Goal: Task Accomplishment & Management: Complete application form

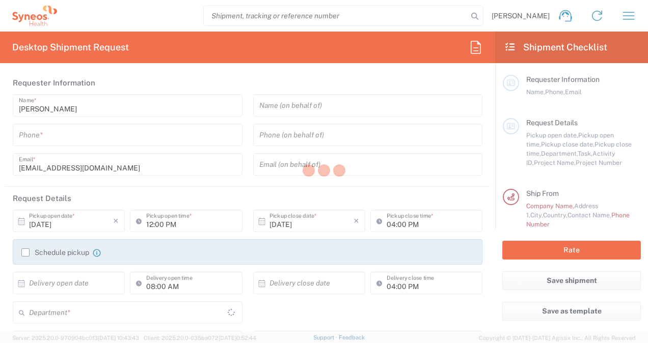
type input "[GEOGRAPHIC_DATA]"
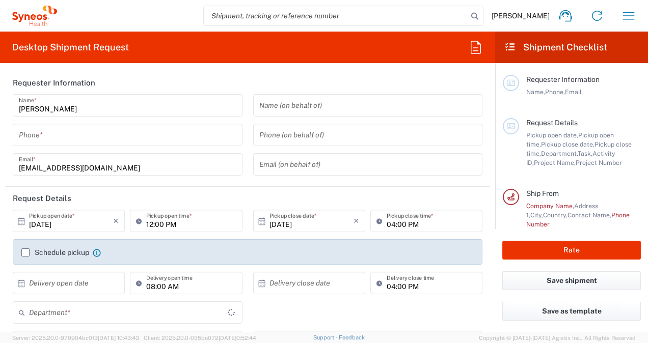
type input "8801"
type input "[GEOGRAPHIC_DATA]"
type input "Syneos Health UK Limited"
click at [315, 110] on input "text" at bounding box center [367, 106] width 217 height 18
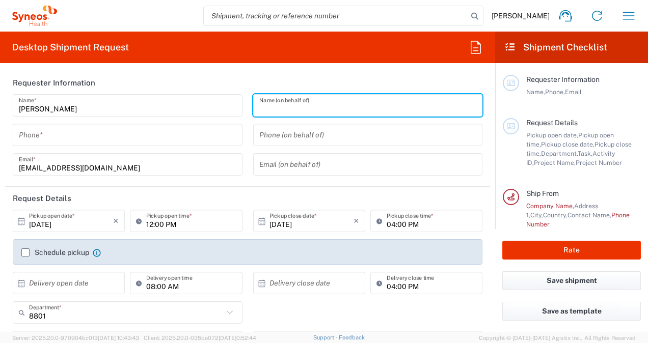
click at [315, 110] on input "text" at bounding box center [367, 106] width 217 height 18
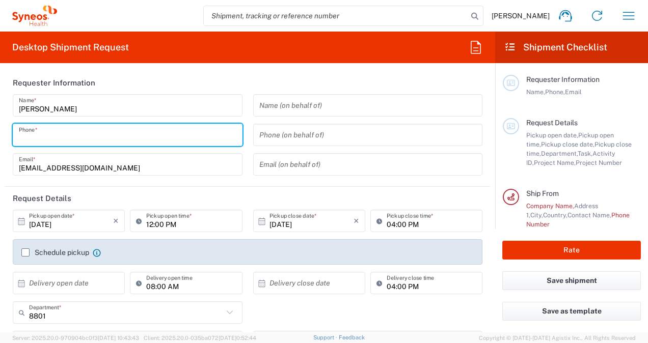
click at [208, 136] on input "tel" at bounding box center [127, 135] width 217 height 18
type input "07825867442"
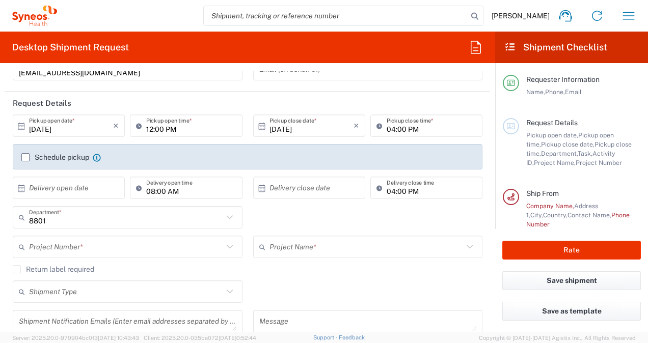
scroll to position [97, 0]
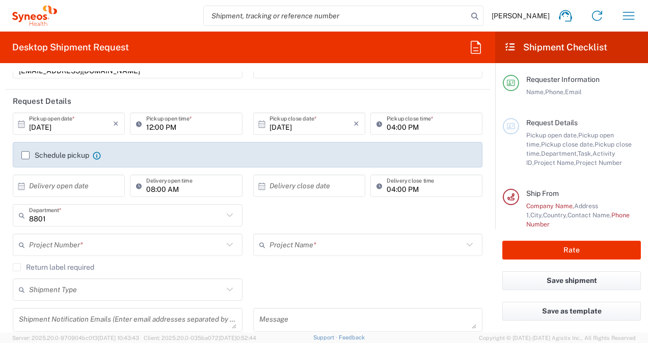
click at [26, 154] on label "Schedule pickup" at bounding box center [55, 155] width 68 height 8
click at [25, 155] on input "Schedule pickup" at bounding box center [25, 155] width 0 height 0
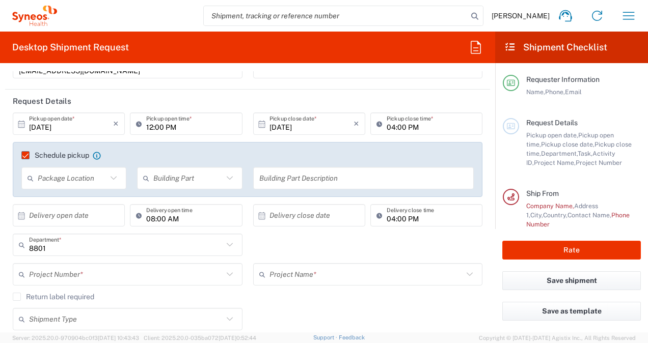
click at [56, 183] on input "text" at bounding box center [72, 179] width 69 height 18
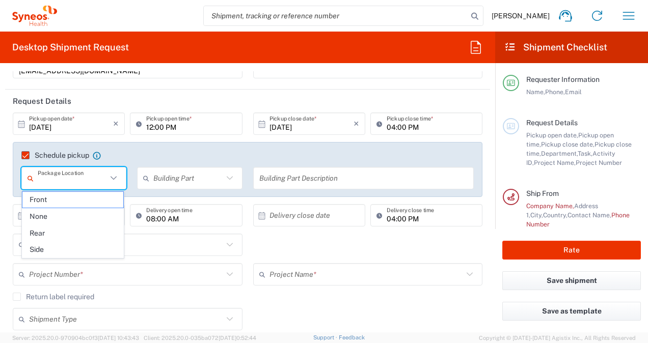
click at [56, 183] on input "text" at bounding box center [72, 179] width 69 height 18
click at [59, 139] on div "[DATE] × Pickup open date * Cancel Apply" at bounding box center [68, 128] width 117 height 30
click at [60, 178] on input "text" at bounding box center [72, 179] width 69 height 18
click at [58, 204] on span "Front" at bounding box center [72, 200] width 101 height 16
type input "Front"
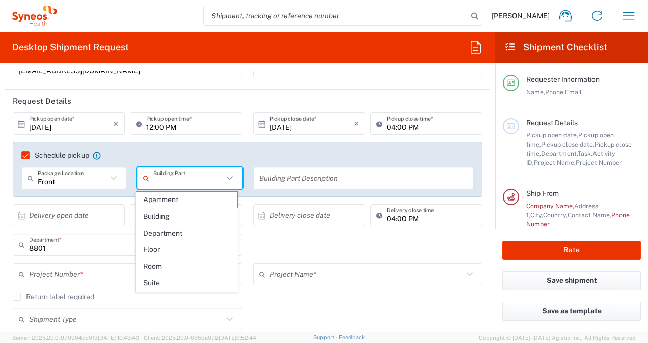
click at [160, 179] on input "text" at bounding box center [187, 179] width 69 height 18
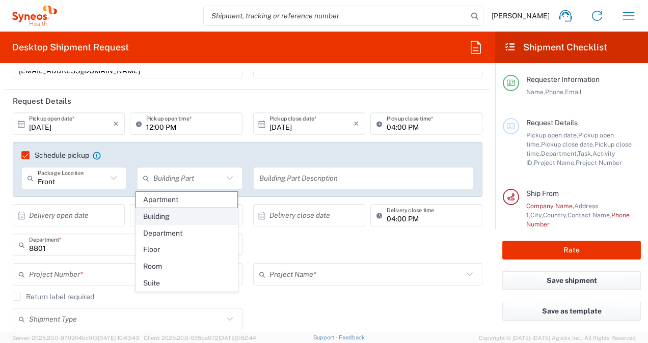
click at [165, 211] on span "Building" at bounding box center [186, 217] width 101 height 16
type input "Building"
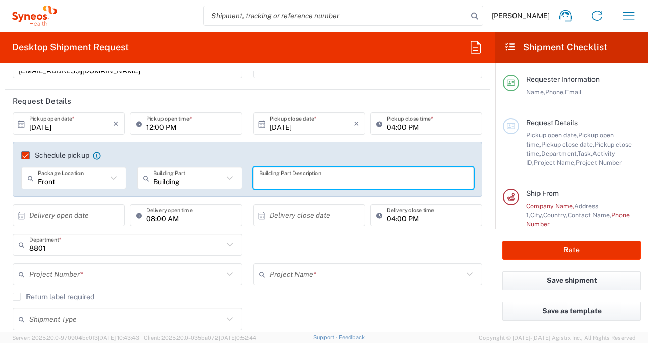
click at [259, 182] on input "text" at bounding box center [363, 179] width 209 height 18
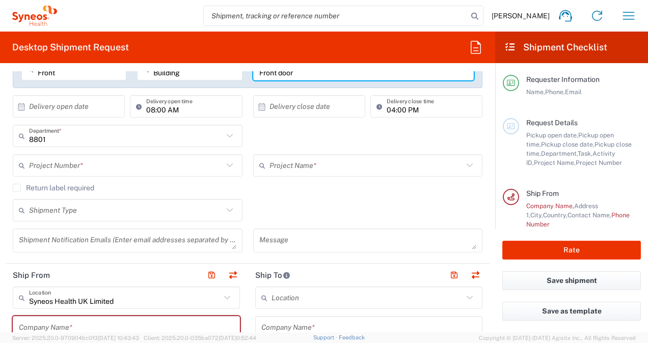
scroll to position [207, 0]
type input "Front door"
click at [16, 186] on label "Return label required" at bounding box center [53, 187] width 81 height 8
click at [17, 187] on input "Return label required" at bounding box center [17, 187] width 0 height 0
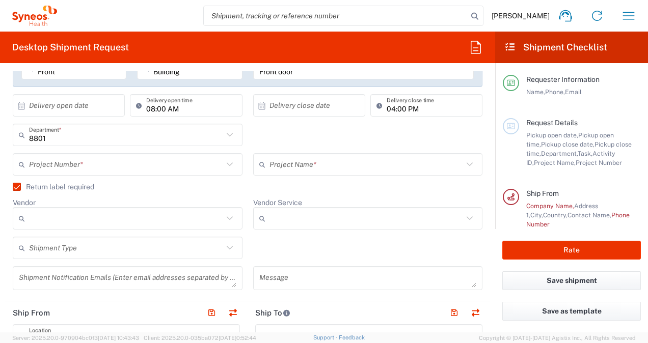
click at [16, 186] on label "Return label required" at bounding box center [53, 187] width 81 height 8
click at [12, 187] on input "Return label required" at bounding box center [12, 187] width 0 height 0
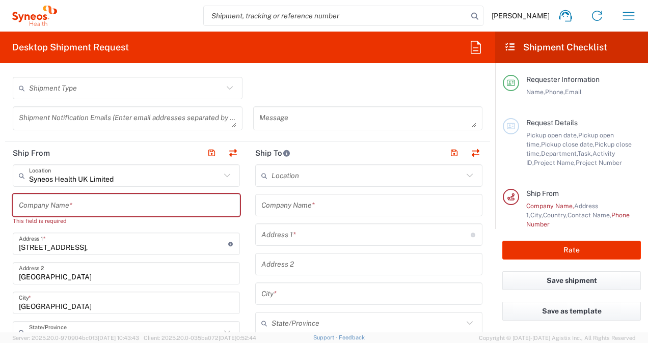
scroll to position [354, 0]
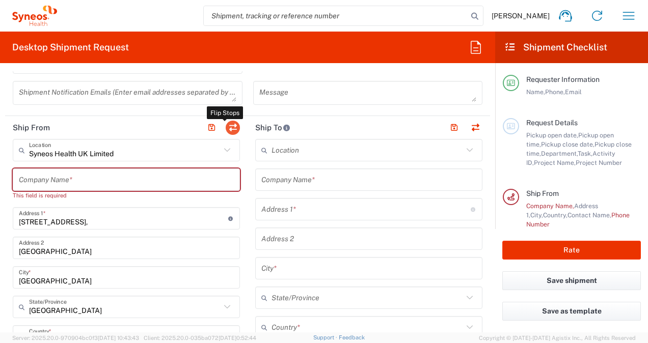
click at [232, 129] on button "button" at bounding box center [233, 128] width 14 height 14
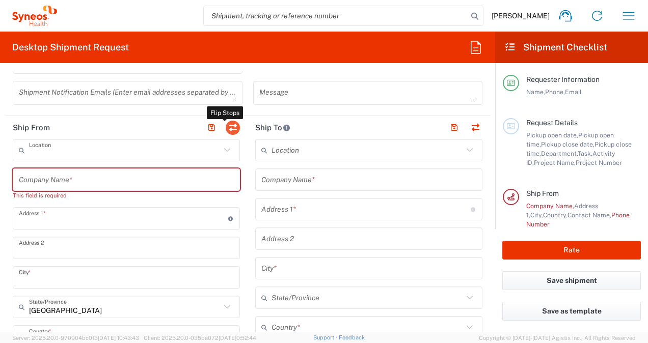
type input "Syneos Health UK Limited"
type input "[STREET_ADDRESS],"
type input "[GEOGRAPHIC_DATA]"
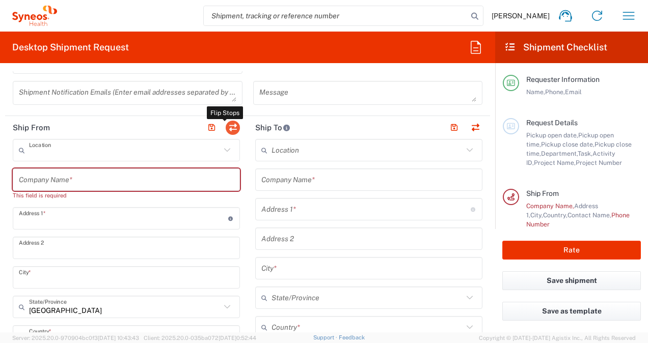
type input "GU14 7BF"
type input "[PERSON_NAME]"
type input "[EMAIL_ADDRESS][DOMAIN_NAME]"
type input "EORI"
type input "TIN"
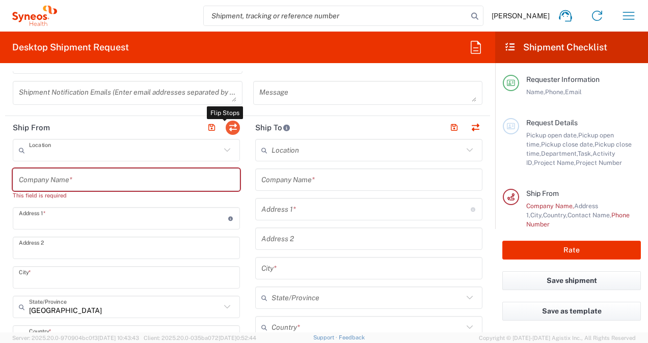
type input "9865518276"
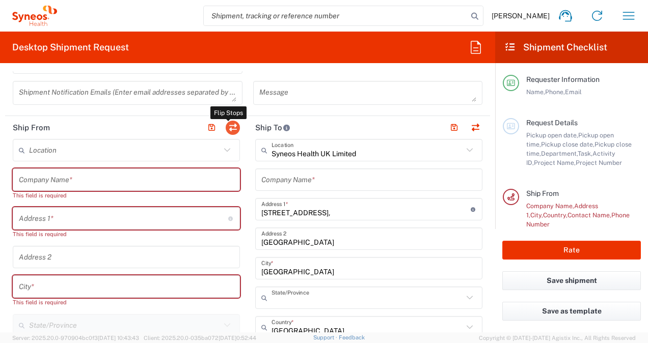
type input "[GEOGRAPHIC_DATA]"
click at [290, 175] on input "text" at bounding box center [368, 180] width 215 height 18
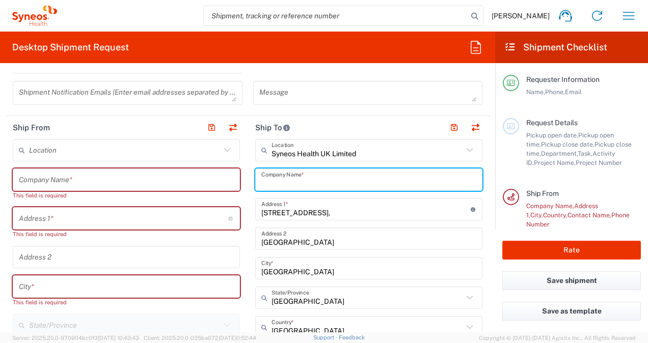
type input "I"
type input "IT Department"
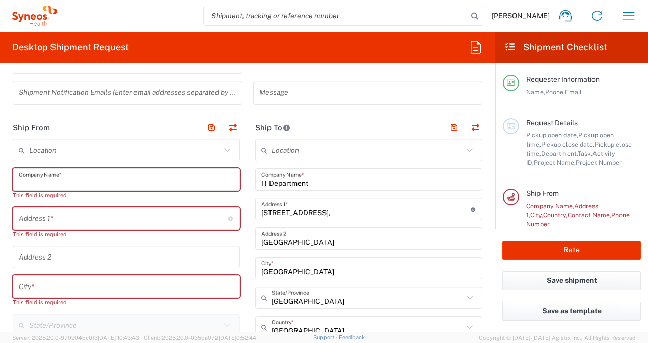
click at [128, 182] on input "text" at bounding box center [126, 180] width 215 height 18
click at [125, 155] on input "text" at bounding box center [124, 151] width 191 height 18
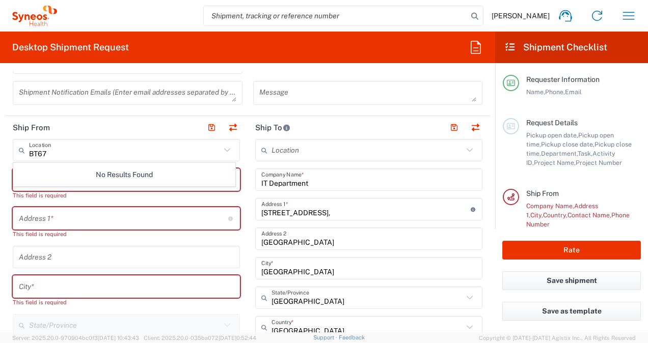
drag, startPoint x: 212, startPoint y: 44, endPoint x: 120, endPoint y: 154, distance: 143.6
click at [120, 154] on input "BT67" at bounding box center [124, 151] width 191 height 18
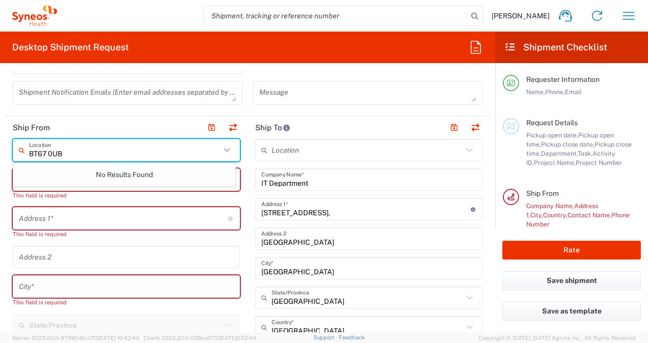
type input "BT67 0UB"
drag, startPoint x: 70, startPoint y: 147, endPoint x: 0, endPoint y: 142, distance: 70.5
click at [0, 142] on html "[PERSON_NAME] Home Shipment estimator Shipment tracking Desktop shipment reques…" at bounding box center [324, 171] width 648 height 343
click at [20, 215] on input "text" at bounding box center [123, 219] width 209 height 18
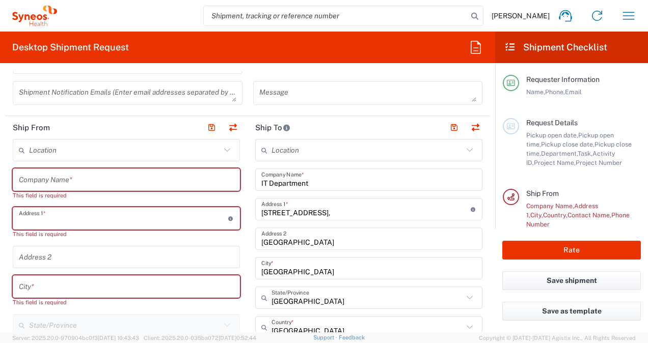
type input "8 [GEOGRAPHIC_DATA]"
type input "[EMAIL_ADDRESS][DOMAIN_NAME]"
type input "[GEOGRAPHIC_DATA]"
type input "07305537927"
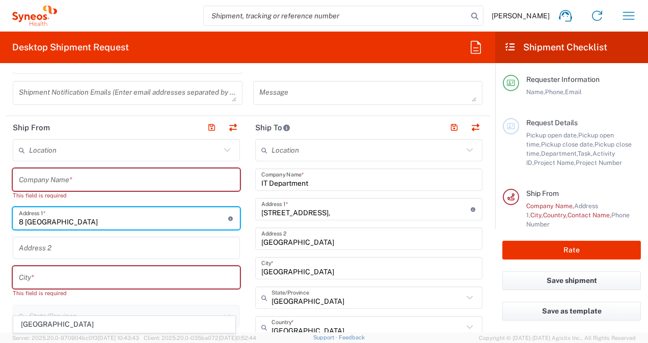
click at [41, 276] on input "text" at bounding box center [126, 278] width 215 height 18
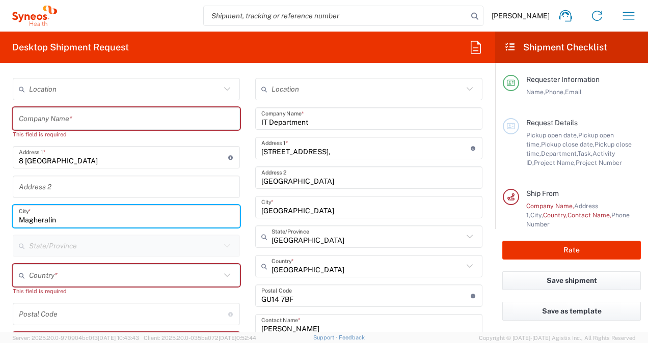
scroll to position [418, 0]
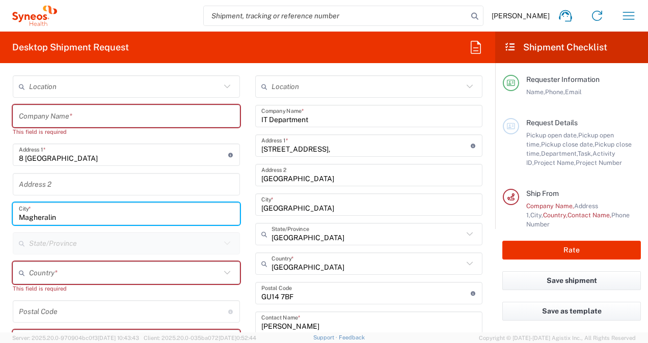
type input "Magheralin"
click at [41, 276] on input "text" at bounding box center [124, 273] width 191 height 18
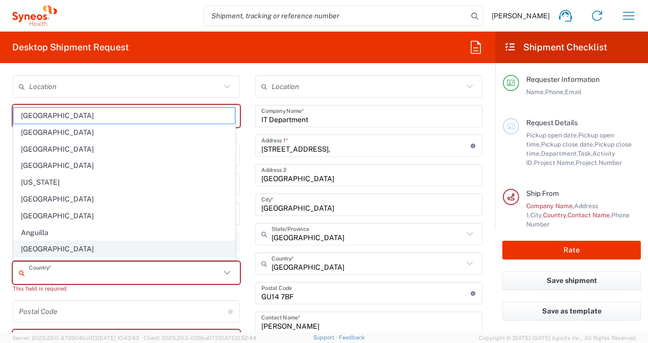
type input "[GEOGRAPHIC_DATA]"
type input "Preference"
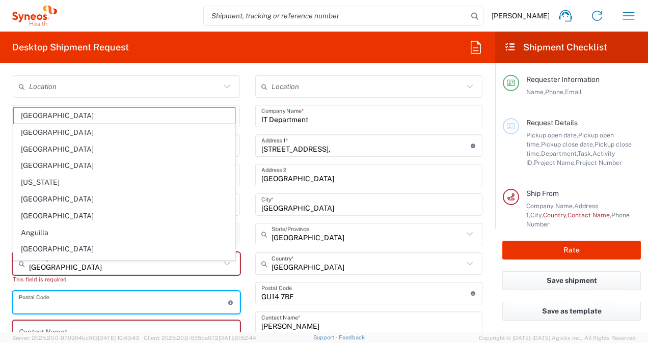
click at [34, 305] on input "undefined" at bounding box center [123, 303] width 209 height 18
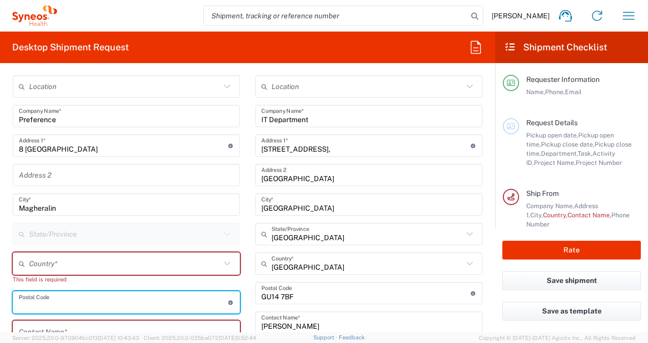
type input "BT67 0UB"
type input "[GEOGRAPHIC_DATA]"
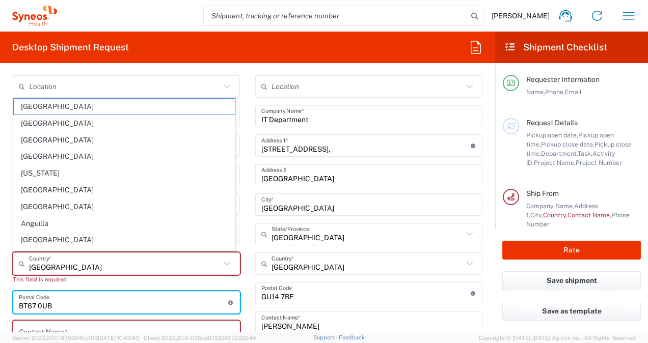
click at [7, 308] on main "Location [PERSON_NAME] LLC-[GEOGRAPHIC_DATA] [GEOGRAPHIC_DATA] [GEOGRAPHIC_DATA…" at bounding box center [126, 327] width 242 height 505
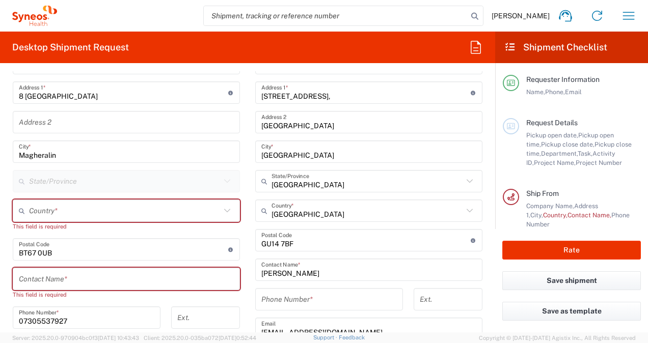
scroll to position [472, 0]
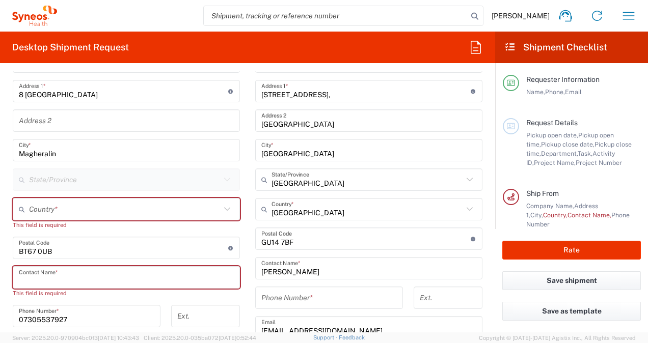
click at [23, 276] on input "text" at bounding box center [126, 278] width 215 height 18
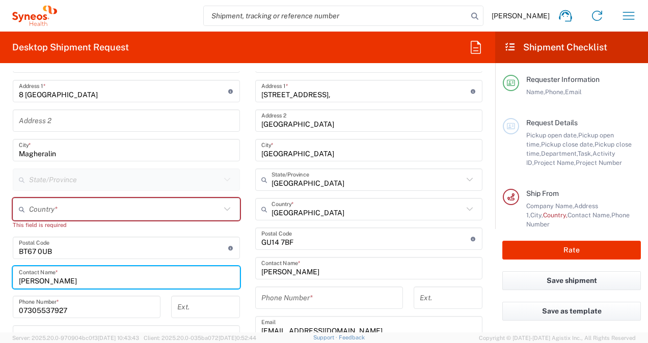
type input "[PERSON_NAME]"
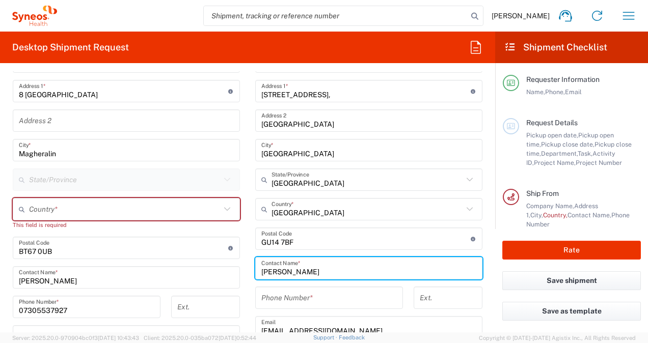
click at [300, 272] on input "[PERSON_NAME]" at bounding box center [368, 269] width 215 height 18
drag, startPoint x: 300, startPoint y: 272, endPoint x: 245, endPoint y: 273, distance: 55.0
click at [247, 273] on main "Location [PERSON_NAME] LLC-[GEOGRAPHIC_DATA] [GEOGRAPHIC_DATA] [GEOGRAPHIC_DATA…" at bounding box center [368, 235] width 242 height 428
type input "[PERSON_NAME]"
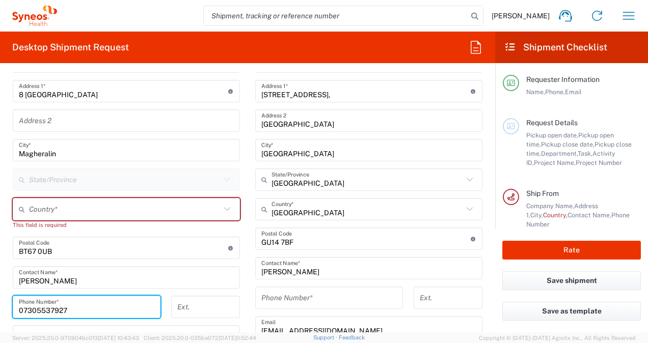
click at [75, 312] on input "07305537927" at bounding box center [86, 307] width 135 height 18
drag, startPoint x: 76, startPoint y: 305, endPoint x: 0, endPoint y: 302, distance: 75.9
click at [0, 302] on html "[PERSON_NAME] Home Shipment estimator Shipment tracking Desktop shipment reques…" at bounding box center [324, 171] width 648 height 343
type input "07825867442"
click at [3, 315] on form "Requester Information [PERSON_NAME] Name * [PHONE_NUMBER] Phone * [EMAIL_ADDRES…" at bounding box center [247, 201] width 495 height 261
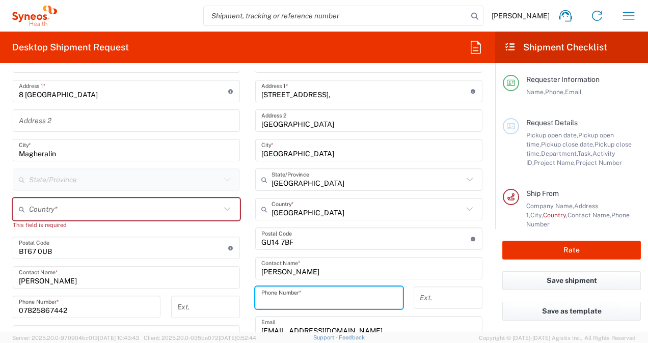
click at [298, 294] on input "tel" at bounding box center [328, 298] width 135 height 18
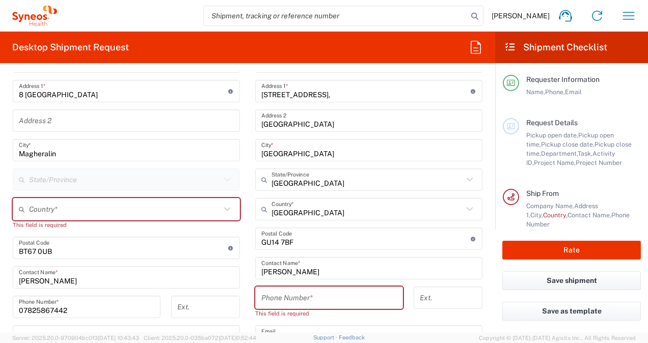
click at [3, 264] on form "Requester Information [PERSON_NAME] Name * [PHONE_NUMBER] Phone * [EMAIL_ADDRES…" at bounding box center [247, 201] width 495 height 261
click at [308, 295] on input "tel" at bounding box center [328, 298] width 135 height 18
drag, startPoint x: 308, startPoint y: 293, endPoint x: 294, endPoint y: 297, distance: 14.3
click at [294, 297] on input "tel" at bounding box center [328, 298] width 135 height 18
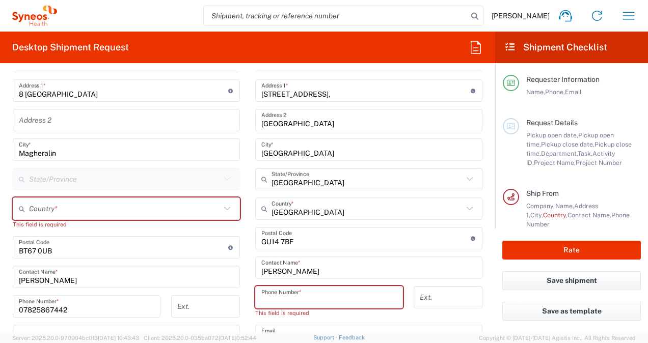
paste input "[PHONE_NUMBER]"
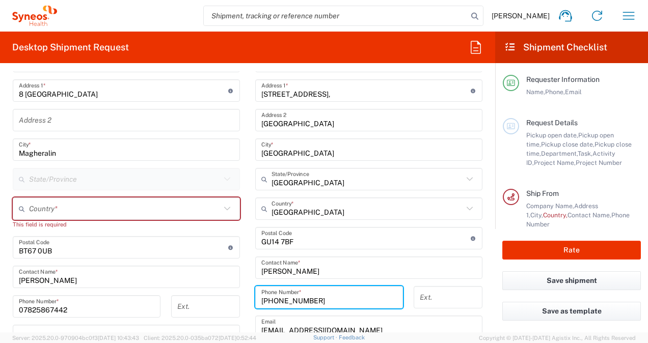
click at [269, 301] on input "[PHONE_NUMBER]" at bounding box center [328, 298] width 135 height 18
type input "01276481096"
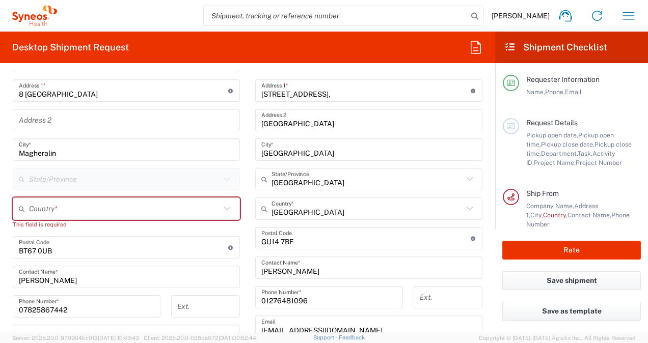
click at [5, 300] on form "Requester Information [PERSON_NAME] Name * [PHONE_NUMBER] Phone * [EMAIL_ADDRES…" at bounding box center [247, 201] width 495 height 261
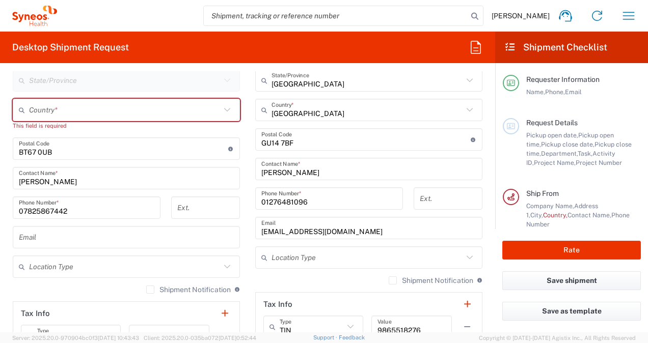
scroll to position [593, 0]
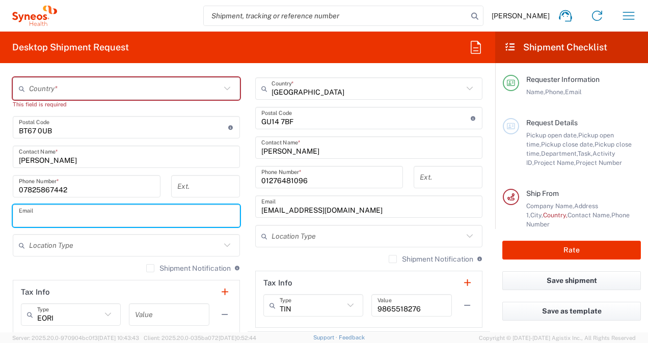
click at [103, 214] on input "text" at bounding box center [126, 216] width 215 height 18
type input "[EMAIL_ADDRESS][DOMAIN_NAME]"
click at [269, 209] on input "[EMAIL_ADDRESS][DOMAIN_NAME]" at bounding box center [368, 207] width 215 height 18
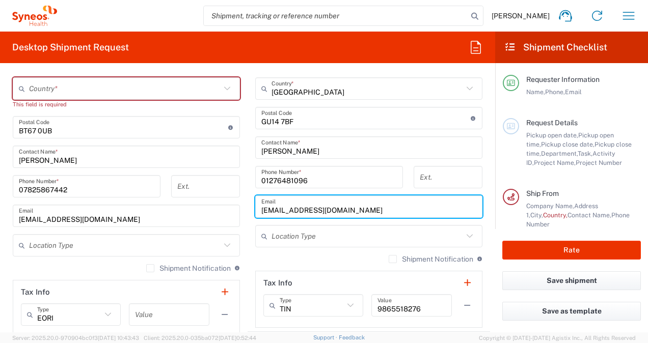
drag, startPoint x: 289, startPoint y: 206, endPoint x: 223, endPoint y: 208, distance: 66.2
click at [223, 208] on div "Ship From Location [PERSON_NAME]y LLC-[GEOGRAPHIC_DATA] [GEOGRAPHIC_DATA] [GEOG…" at bounding box center [247, 138] width 485 height 523
type input "[PERSON_NAME][EMAIL_ADDRESS][PERSON_NAME][DOMAIN_NAME]"
click at [7, 261] on main "Location [PERSON_NAME] LLC-[GEOGRAPHIC_DATA] [GEOGRAPHIC_DATA] [GEOGRAPHIC_DATA…" at bounding box center [126, 148] width 242 height 496
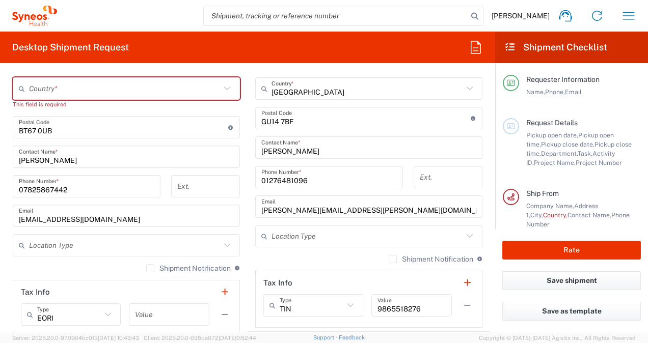
click at [54, 242] on input "text" at bounding box center [124, 246] width 191 height 18
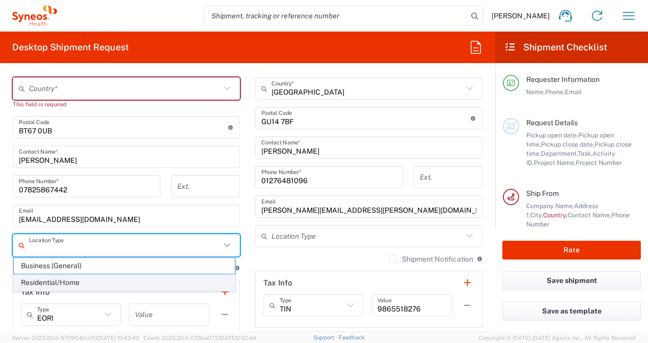
click at [50, 280] on span "Residential/Home" at bounding box center [124, 283] width 221 height 16
type input "Residential/Home"
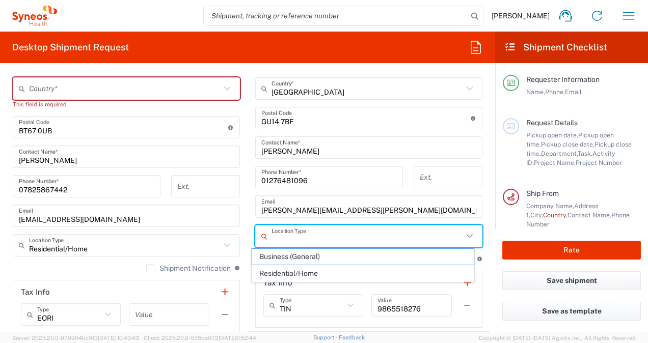
click at [277, 236] on input "text" at bounding box center [366, 237] width 191 height 18
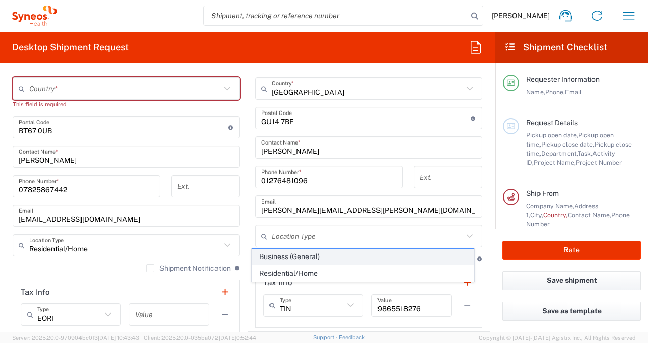
click at [276, 256] on span "Business (General)" at bounding box center [362, 257] width 221 height 16
type input "Business (General)"
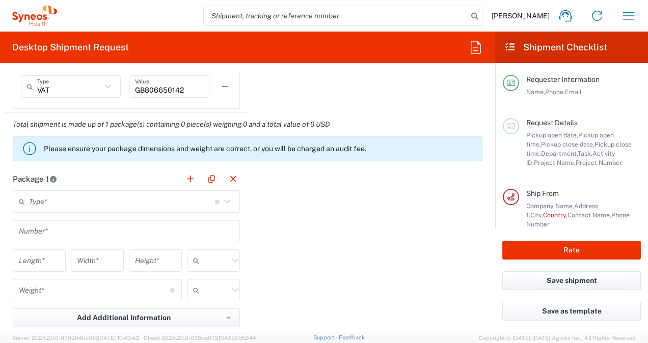
scroll to position [880, 0]
click at [55, 207] on input "text" at bounding box center [122, 202] width 186 height 18
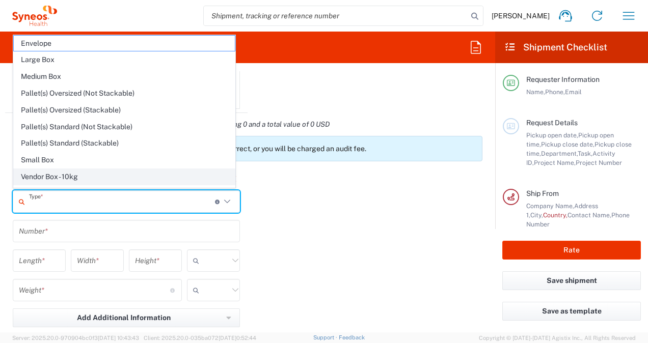
scroll to position [27, 0]
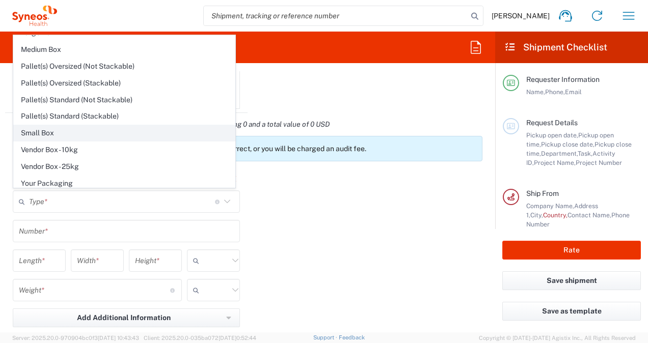
click at [58, 133] on span "Small Box" at bounding box center [124, 133] width 221 height 16
type input "Small Box"
type input "12.25"
type input "11"
type input "1.5"
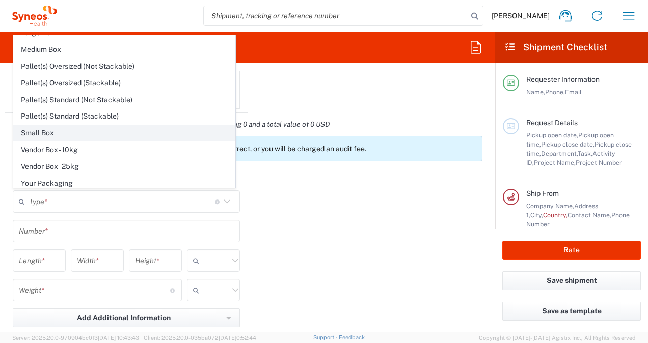
type input "in"
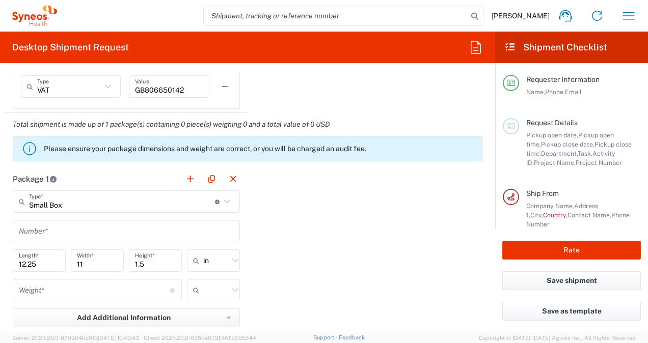
click at [54, 232] on input "text" at bounding box center [126, 232] width 215 height 18
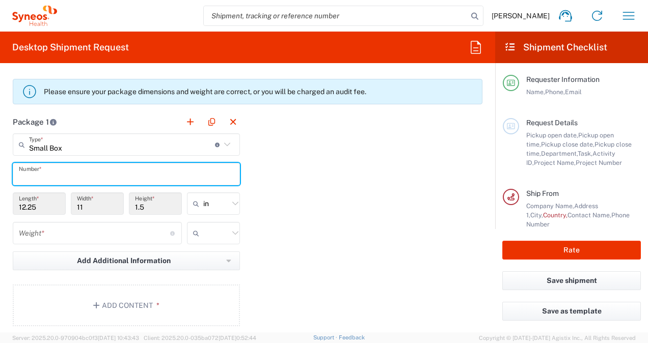
scroll to position [938, 0]
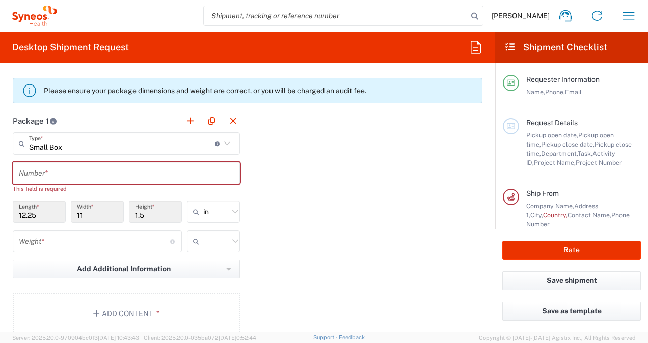
click at [40, 203] on input "12.25" at bounding box center [39, 212] width 41 height 18
click at [39, 172] on input "text" at bounding box center [126, 173] width 215 height 18
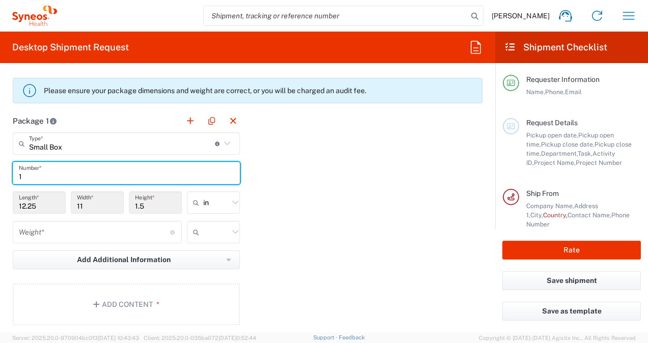
type input "1"
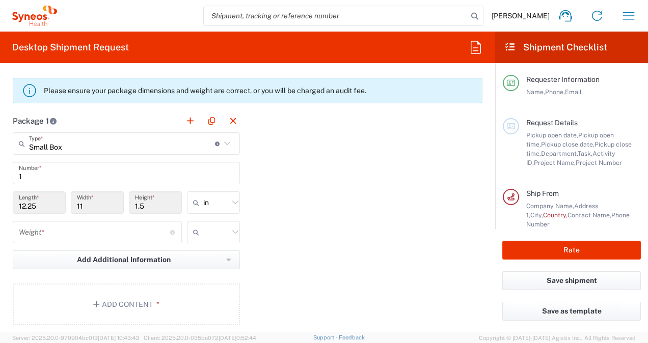
drag, startPoint x: 41, startPoint y: 205, endPoint x: 9, endPoint y: 201, distance: 31.8
click at [9, 201] on main "Small Box Type * Material used to package goods Envelope Large Box Medium Box P…" at bounding box center [126, 230] width 242 height 197
click at [232, 201] on icon at bounding box center [235, 203] width 6 height 4
click at [222, 236] on span "cm" at bounding box center [210, 240] width 50 height 16
type input "31.12"
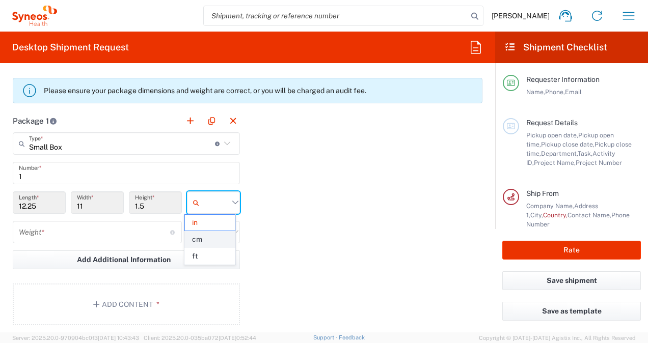
type input "27.94"
type input "3.81"
type input "cm"
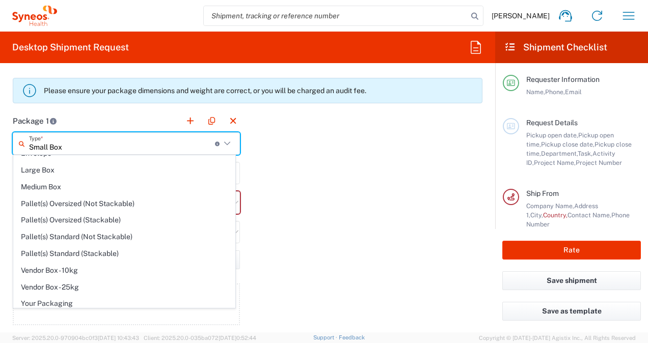
click at [63, 147] on input "Small Box" at bounding box center [122, 144] width 186 height 18
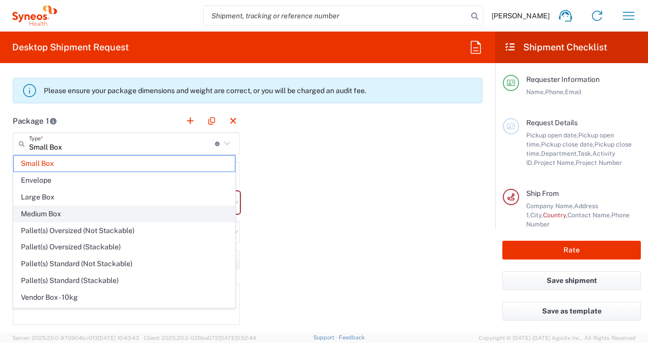
click at [65, 212] on span "Medium Box" at bounding box center [124, 214] width 221 height 16
type input "Medium Box"
type input "33.02"
type input "29.21"
type input "6.35"
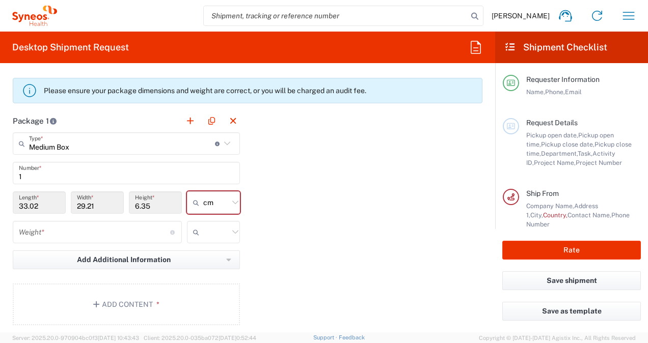
click at [65, 212] on div "33.02 Length *" at bounding box center [39, 206] width 58 height 30
click at [56, 206] on input "33.02" at bounding box center [39, 203] width 41 height 18
click at [45, 207] on input "33.02" at bounding box center [39, 203] width 41 height 18
click at [37, 206] on input "33.02" at bounding box center [39, 203] width 41 height 18
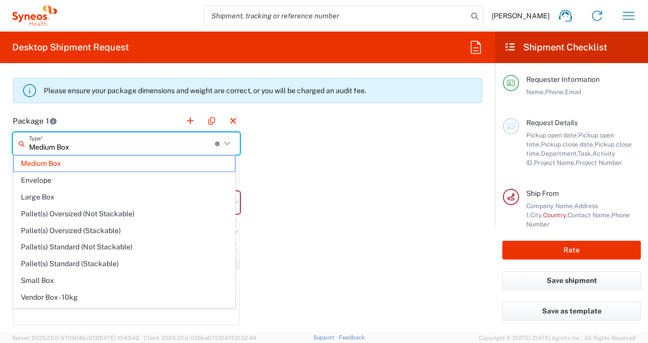
click at [49, 149] on input "Medium Box" at bounding box center [122, 144] width 186 height 18
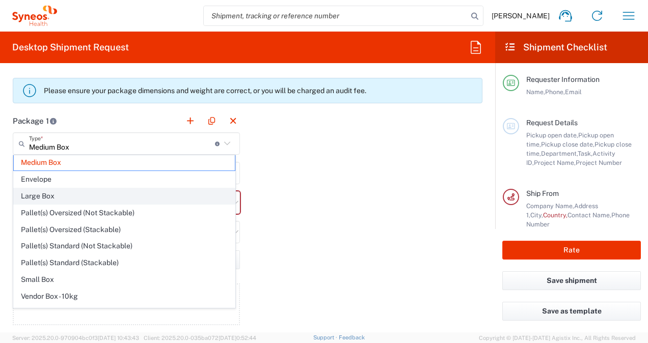
click at [60, 198] on span "Large Box" at bounding box center [124, 196] width 221 height 16
type input "Large Box"
type input "44.45"
type input "31.75"
type input "7.62"
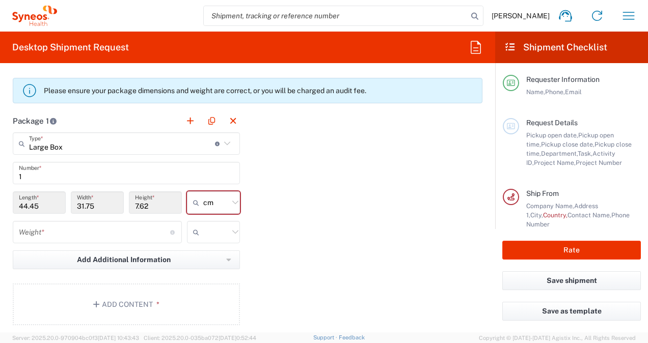
click at [97, 239] on div "Weight * Total weight of package(s) in pounds or kilograms" at bounding box center [97, 232] width 169 height 22
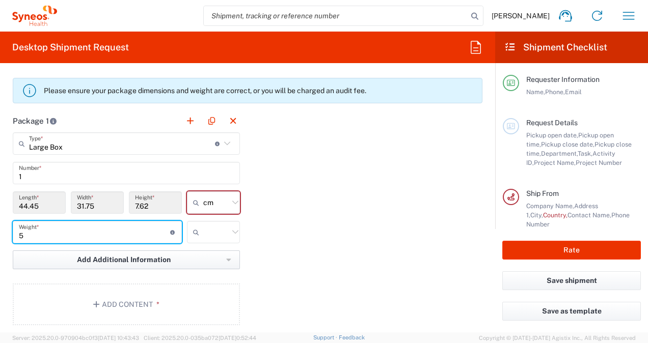
type input "5"
click at [65, 261] on button "Add Additional Information" at bounding box center [126, 260] width 227 height 19
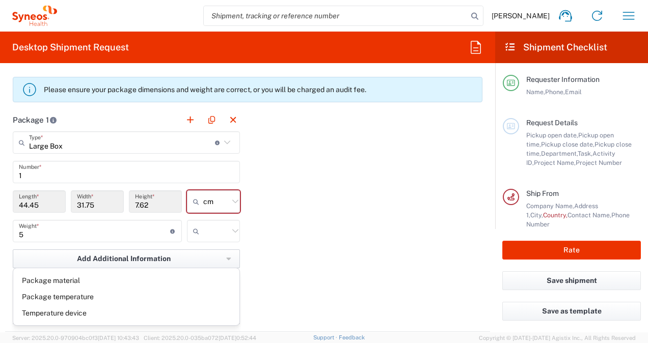
scroll to position [942, 0]
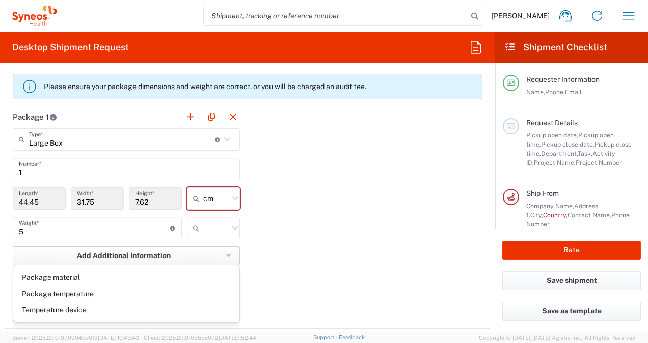
click at [62, 257] on button "Add Additional Information" at bounding box center [126, 255] width 227 height 19
click at [282, 226] on div "Package 1 Large Box Type * Material used to package goods Medium Box Envelope L…" at bounding box center [247, 217] width 485 height 224
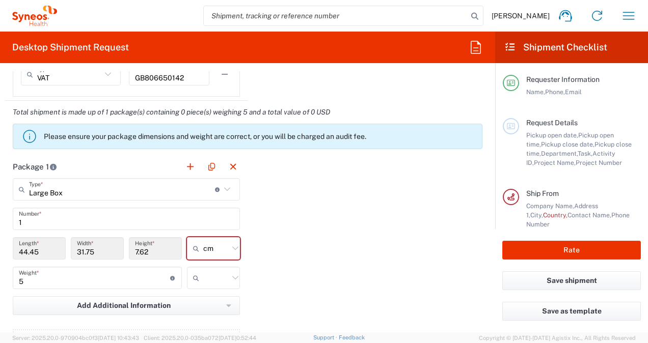
scroll to position [891, 0]
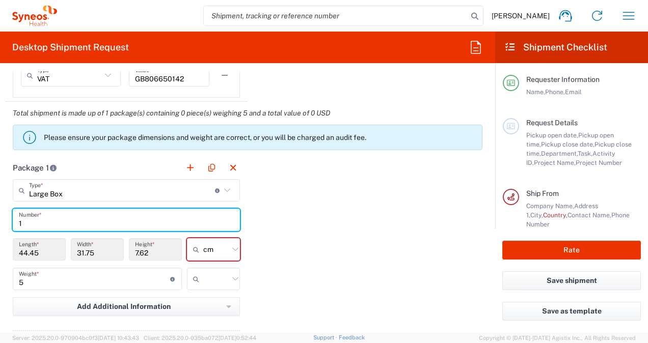
click at [171, 223] on input "1" at bounding box center [126, 220] width 215 height 18
type input "2"
click at [259, 219] on div "Package 1 Large Box Type * Material used to package goods Medium Box Envelope L…" at bounding box center [247, 268] width 485 height 224
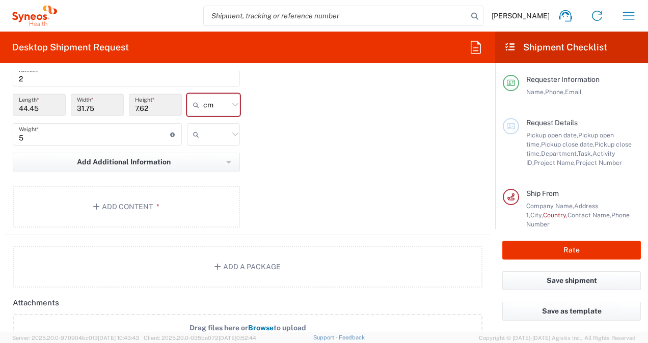
scroll to position [1036, 0]
click at [95, 203] on icon "button" at bounding box center [97, 206] width 9 height 7
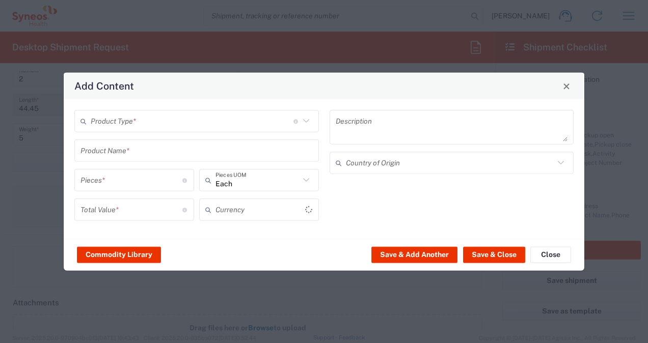
type input "US Dollar"
click at [150, 125] on input "text" at bounding box center [192, 121] width 203 height 18
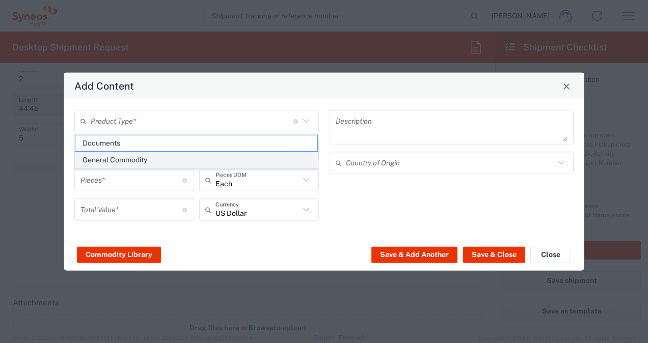
click at [149, 159] on span "General Commodity" at bounding box center [196, 160] width 242 height 16
type input "General Commodity"
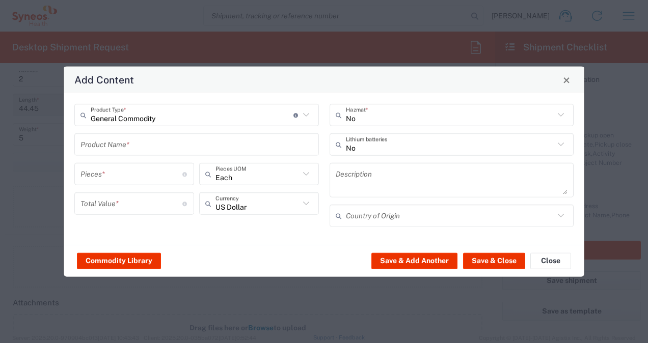
click at [162, 145] on input "text" at bounding box center [196, 144] width 232 height 18
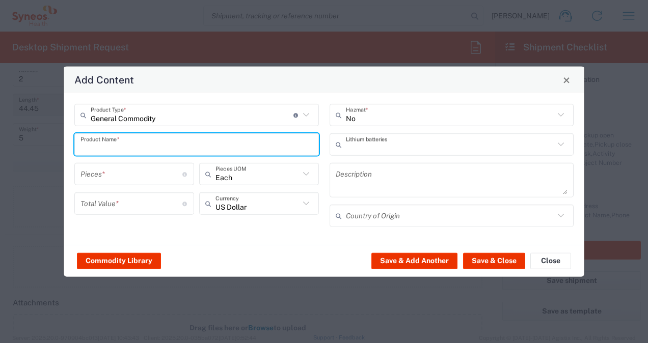
click at [352, 150] on input "text" at bounding box center [450, 144] width 209 height 18
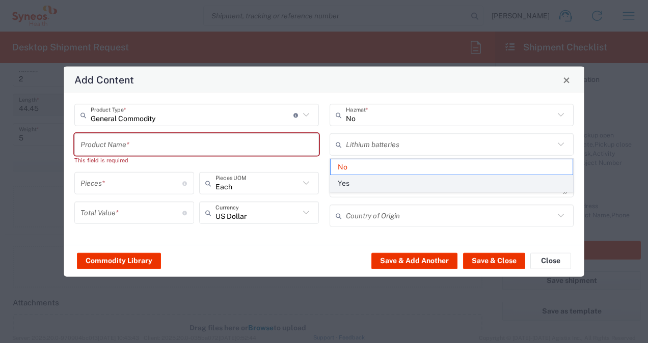
click at [349, 182] on span "Yes" at bounding box center [451, 184] width 242 height 16
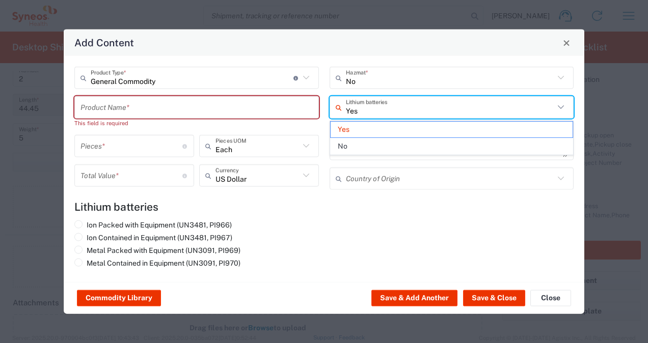
click at [362, 104] on input "Yes" at bounding box center [450, 107] width 209 height 18
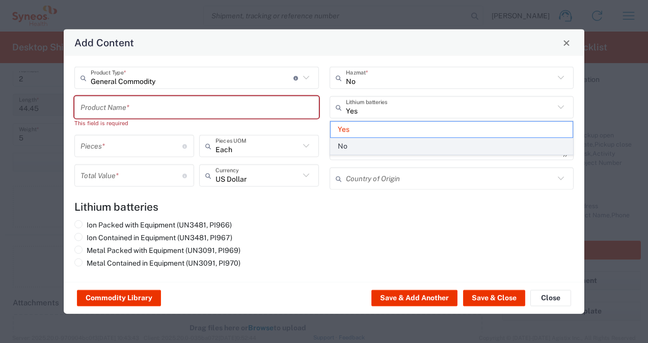
click at [356, 141] on span "No" at bounding box center [451, 147] width 242 height 16
type input "No"
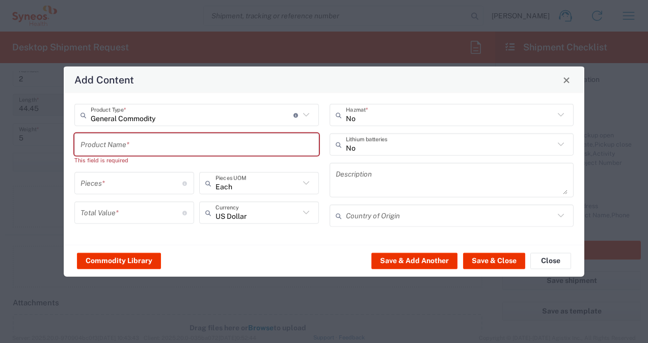
click at [128, 184] on input "number" at bounding box center [131, 183] width 102 height 18
type input "2"
click at [146, 144] on input "text" at bounding box center [196, 144] width 232 height 18
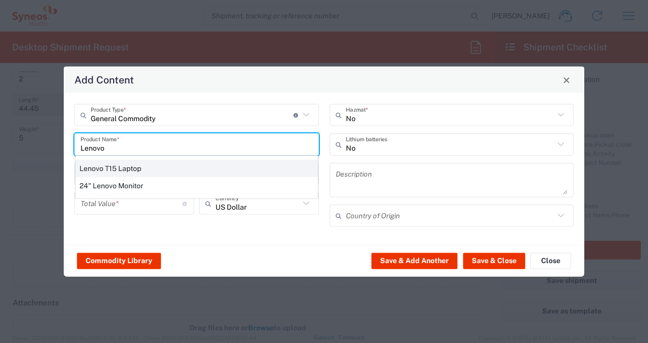
click at [147, 171] on div "Lenovo T15 Laptop" at bounding box center [196, 168] width 242 height 17
type input "Lenovo T15 Laptop"
type textarea "Lenovo T15 Laptop"
type input "[GEOGRAPHIC_DATA]"
type input "Yes"
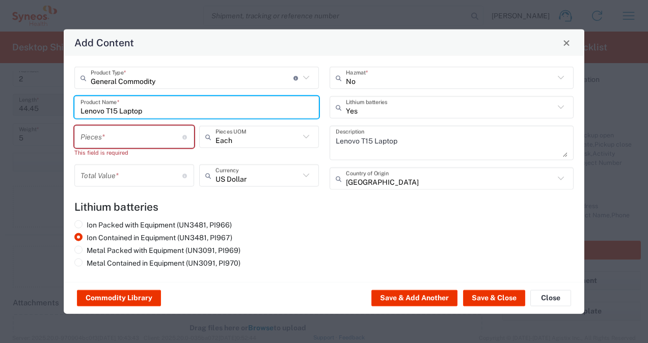
click at [147, 142] on input "number" at bounding box center [131, 137] width 102 height 18
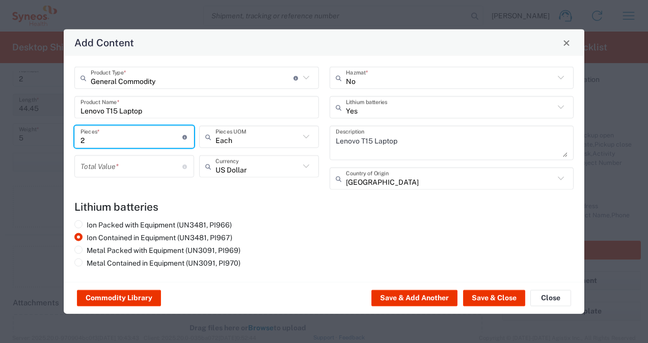
type input "2"
click at [230, 144] on input "text" at bounding box center [257, 137] width 84 height 18
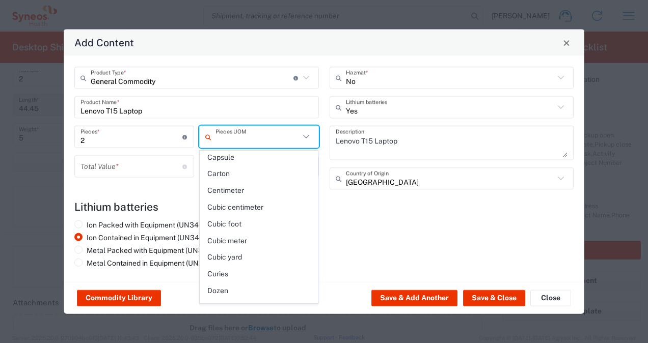
scroll to position [0, 0]
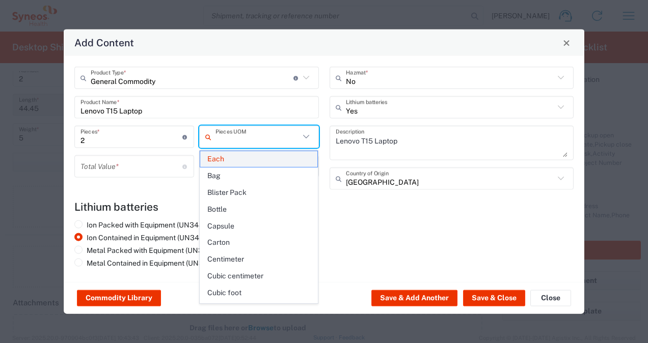
click at [287, 159] on span "Each" at bounding box center [259, 159] width 118 height 16
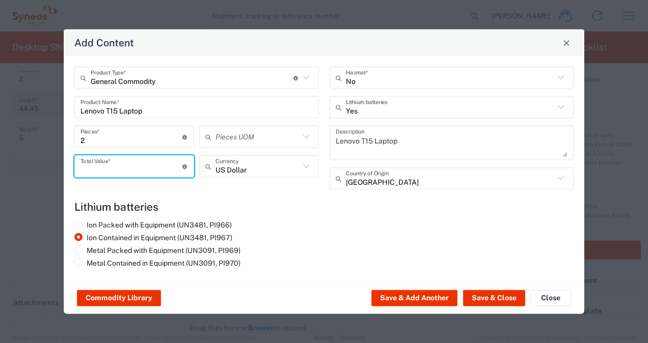
click at [130, 169] on input "number" at bounding box center [131, 166] width 102 height 18
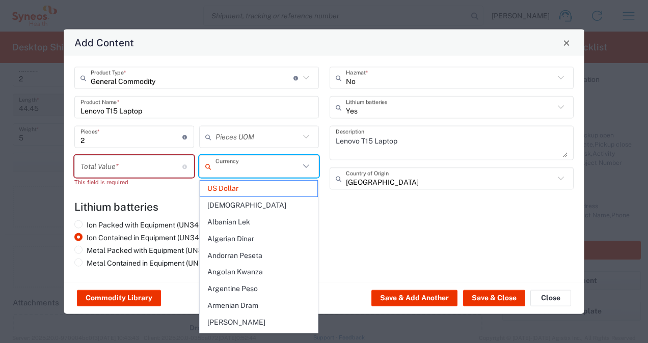
click at [240, 170] on input "text" at bounding box center [257, 166] width 84 height 18
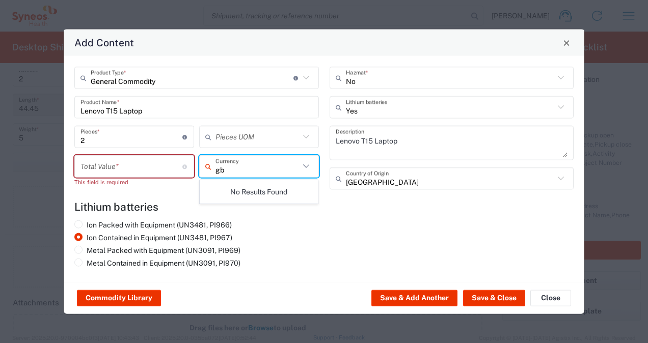
type input "g"
type input "s"
type input "gbp"
click at [240, 178] on div "gbp Currency" at bounding box center [259, 174] width 125 height 39
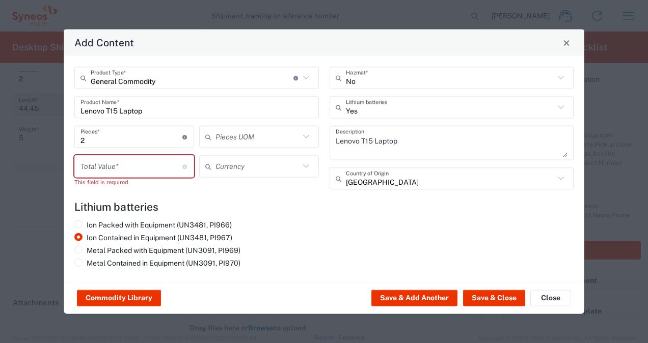
click at [310, 162] on icon at bounding box center [305, 166] width 13 height 13
type input "US Dollar"
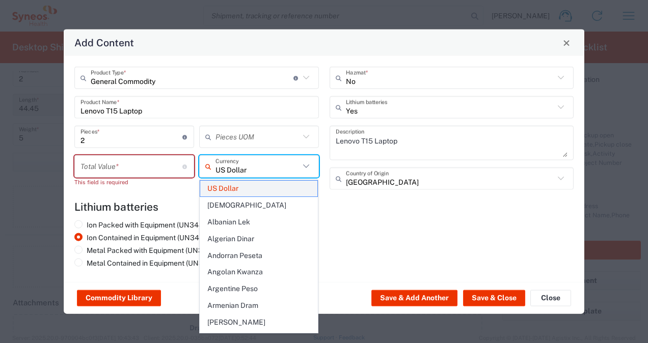
click at [218, 185] on span "US Dollar" at bounding box center [259, 189] width 118 height 16
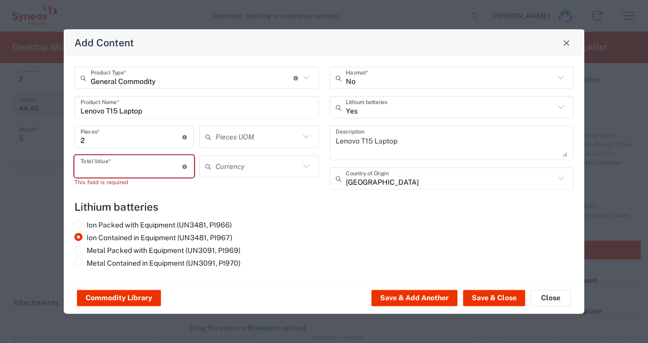
click at [153, 170] on input "number" at bounding box center [131, 166] width 102 height 18
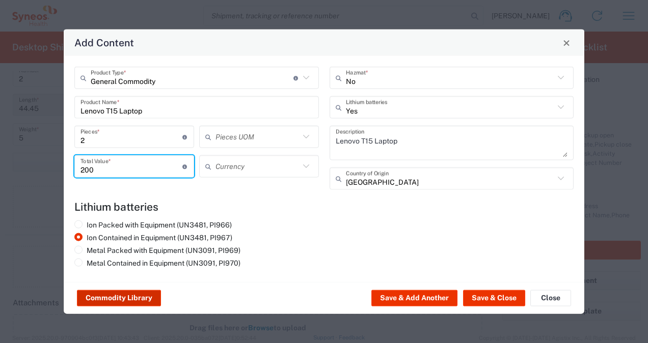
type input "200"
click at [130, 301] on button "Commodity Library" at bounding box center [119, 298] width 84 height 16
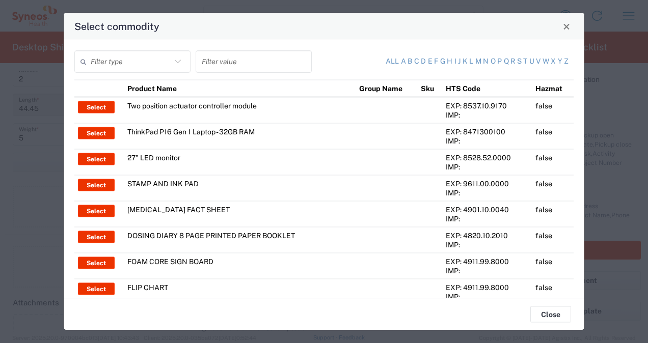
click at [143, 61] on input "text" at bounding box center [131, 61] width 80 height 18
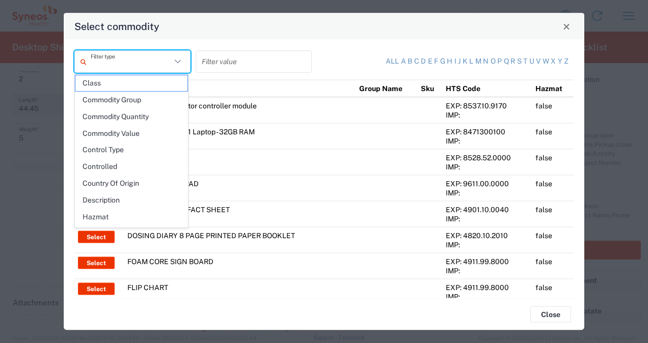
click at [143, 61] on input "text" at bounding box center [131, 61] width 80 height 18
click at [325, 41] on div "Filter type Filter value All a b c d e f g h i j k l m n o p q r s t u v w x y …" at bounding box center [324, 169] width 520 height 259
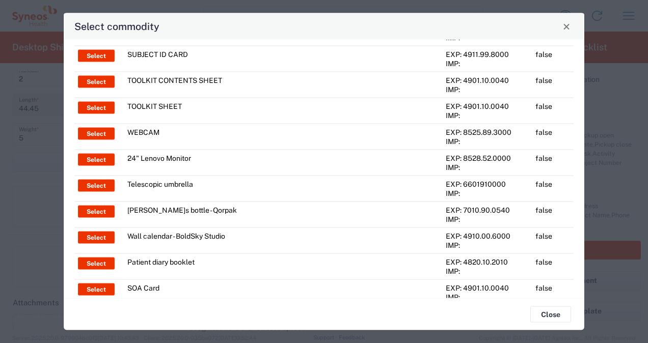
scroll to position [889, 0]
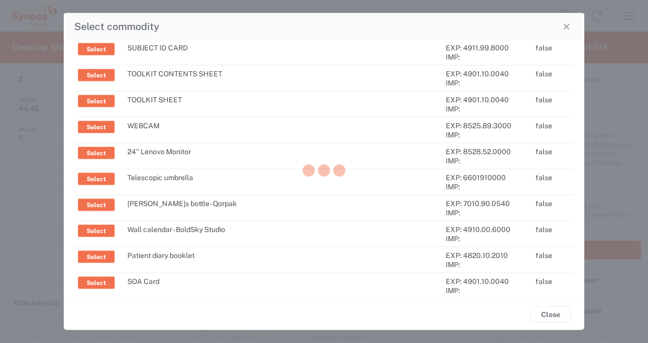
click at [581, 293] on div at bounding box center [324, 171] width 648 height 343
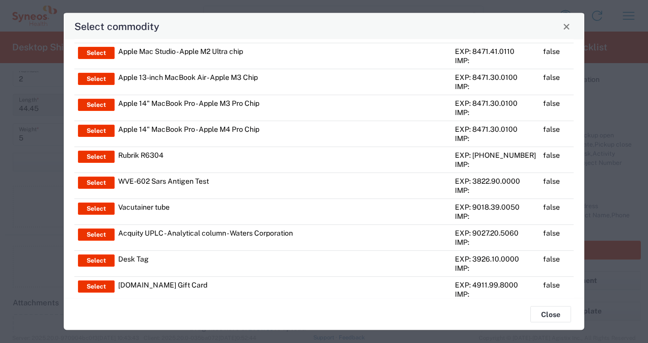
scroll to position [2430, 0]
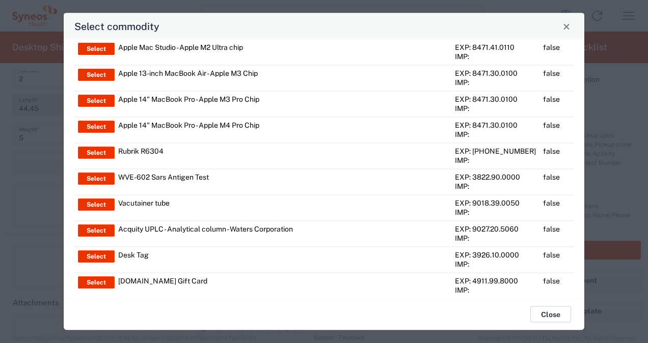
click at [555, 316] on button "Close" at bounding box center [550, 315] width 41 height 16
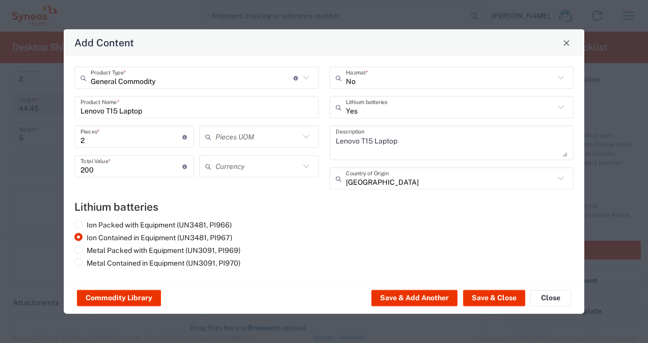
click at [409, 188] on div "China Country of Origin" at bounding box center [451, 179] width 244 height 22
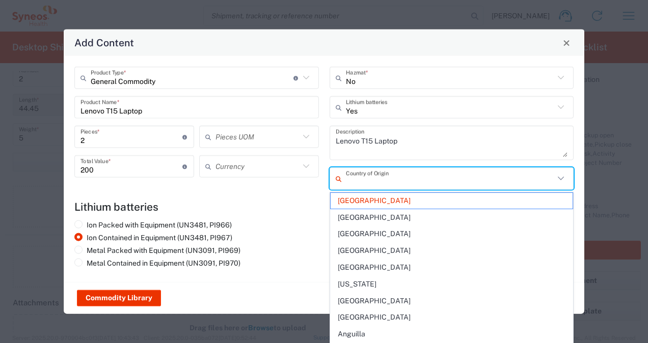
click at [353, 203] on span "[GEOGRAPHIC_DATA]" at bounding box center [451, 201] width 242 height 16
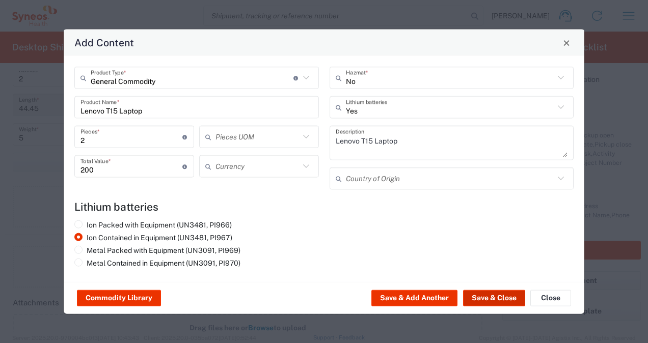
click at [496, 295] on button "Save & Close" at bounding box center [494, 298] width 62 height 16
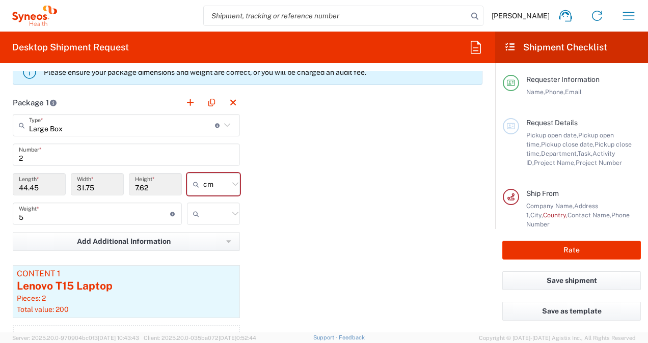
scroll to position [956, 0]
click at [55, 157] on input "2" at bounding box center [126, 155] width 215 height 18
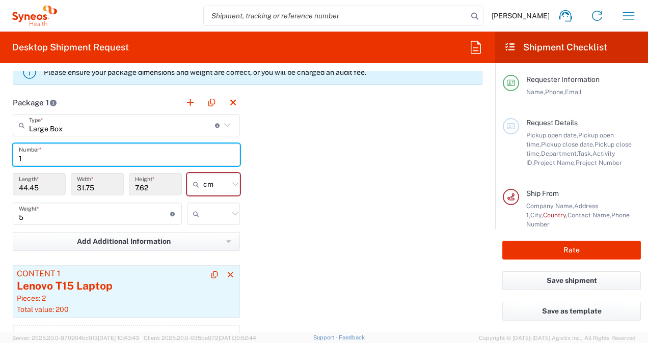
type input "1"
click at [76, 290] on div "Lenovo T15 Laptop" at bounding box center [126, 286] width 219 height 15
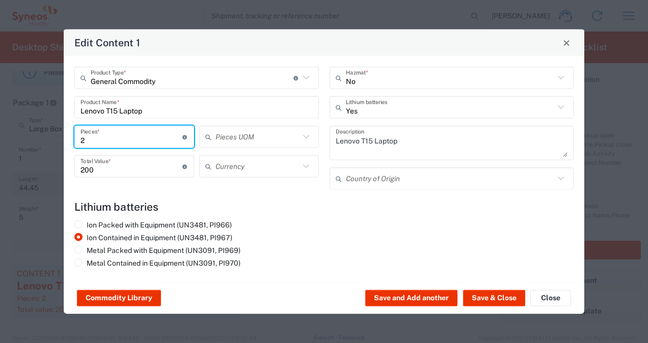
click at [93, 143] on input "2" at bounding box center [131, 137] width 102 height 18
type input "2"
type input "400"
type input "1"
click at [409, 293] on button "Save and Add another" at bounding box center [411, 298] width 92 height 16
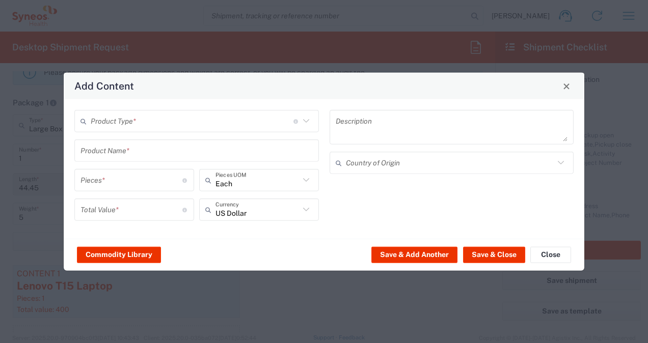
click at [228, 123] on input "text" at bounding box center [192, 121] width 203 height 18
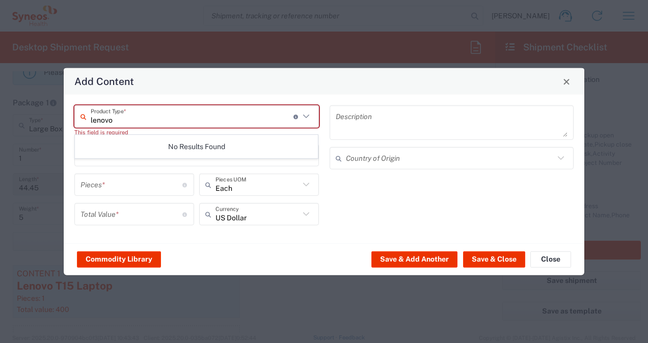
click at [251, 115] on input "lenovo" at bounding box center [192, 116] width 203 height 18
type input "l"
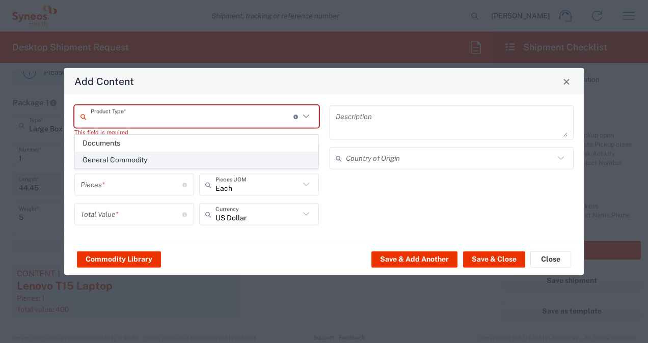
click at [244, 156] on span "General Commodity" at bounding box center [196, 160] width 242 height 16
type input "General Commodity"
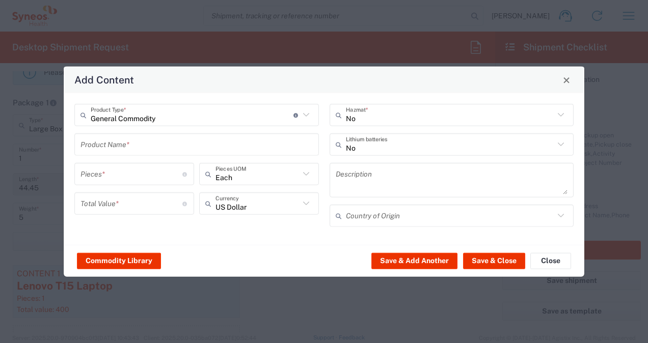
click at [211, 141] on input "text" at bounding box center [196, 144] width 232 height 18
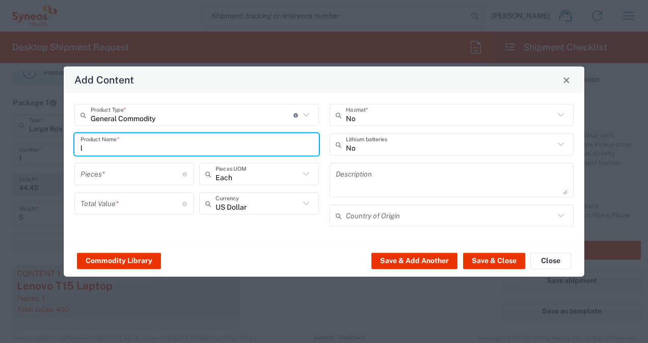
click at [211, 141] on input "l" at bounding box center [196, 144] width 232 height 18
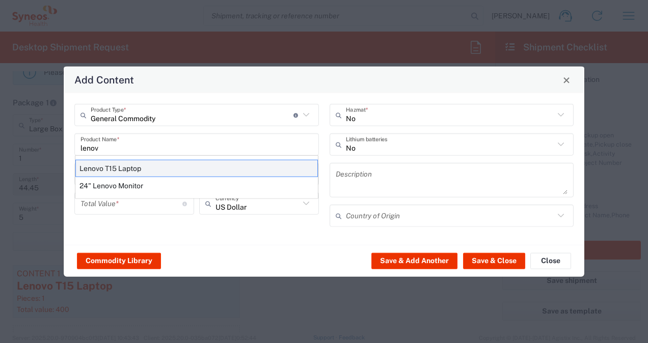
click at [199, 169] on div "Lenovo T15 Laptop" at bounding box center [196, 168] width 242 height 17
type input "Lenovo T15 Laptop"
type textarea "Lenovo T15 Laptop"
type input "[GEOGRAPHIC_DATA]"
type input "Yes"
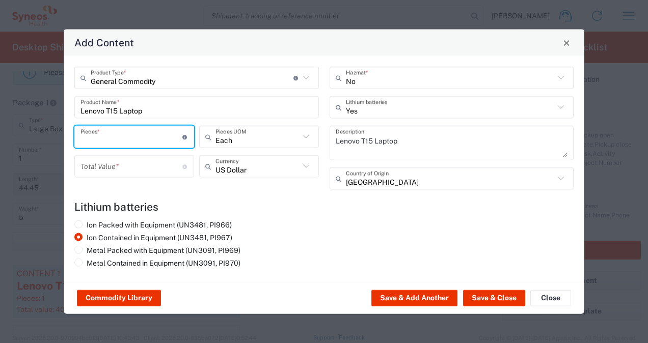
click at [158, 139] on input "number" at bounding box center [131, 137] width 102 height 18
type input "1"
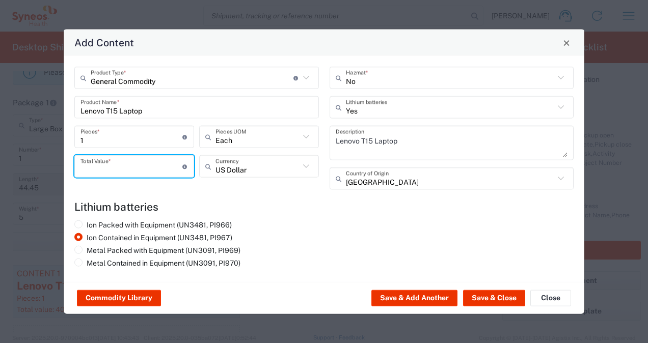
click at [145, 175] on input "number" at bounding box center [131, 166] width 102 height 18
type input "200"
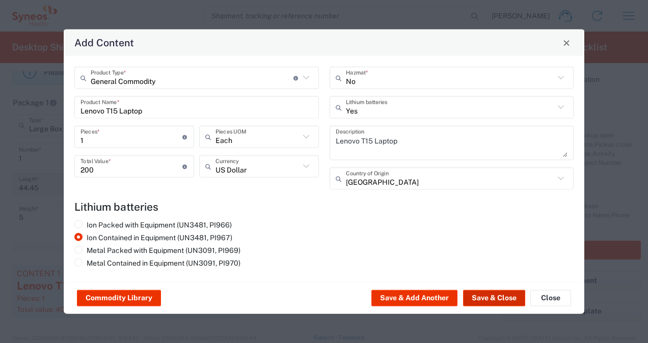
click at [474, 295] on button "Save & Close" at bounding box center [494, 298] width 62 height 16
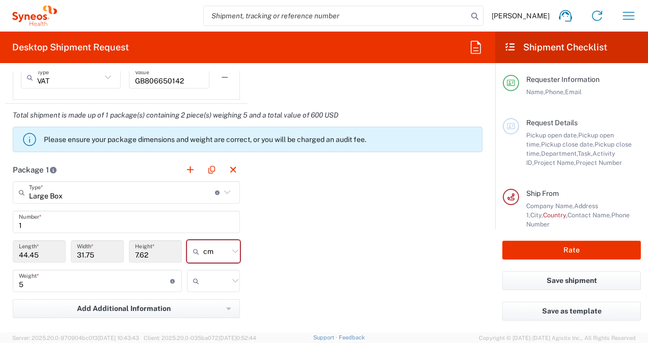
scroll to position [889, 0]
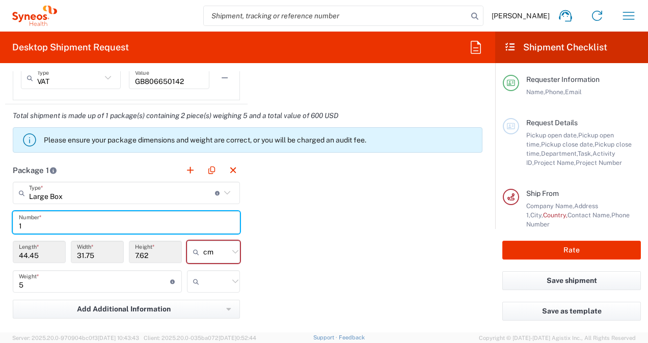
click at [119, 225] on input "1" at bounding box center [126, 223] width 215 height 18
type input "2"
click at [300, 240] on div "Package 1 Large Box Type * Material used to package goods Medium Box Envelope L…" at bounding box center [247, 314] width 485 height 310
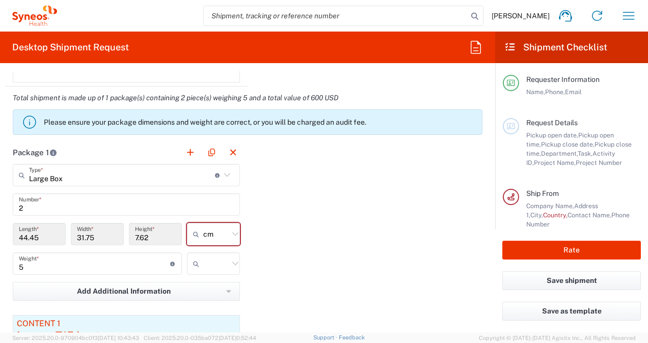
scroll to position [903, 0]
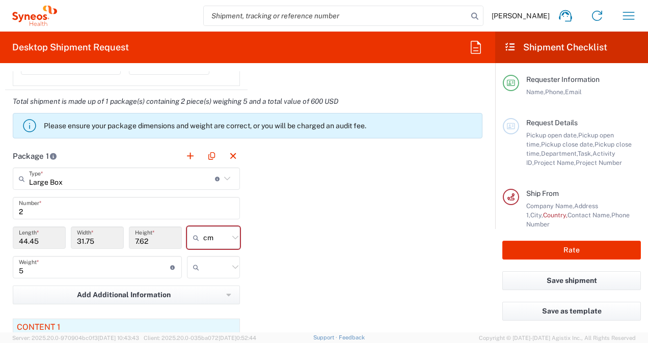
click at [74, 210] on input "2" at bounding box center [126, 209] width 215 height 18
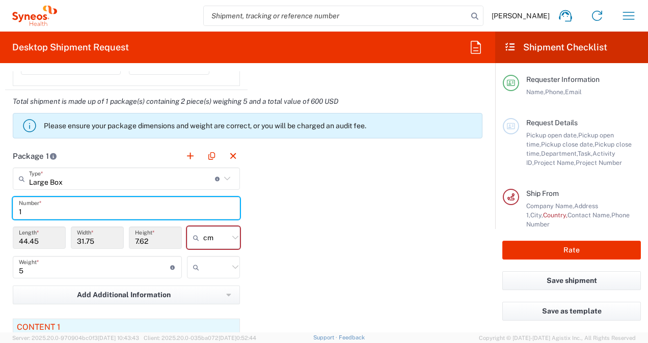
type input "1"
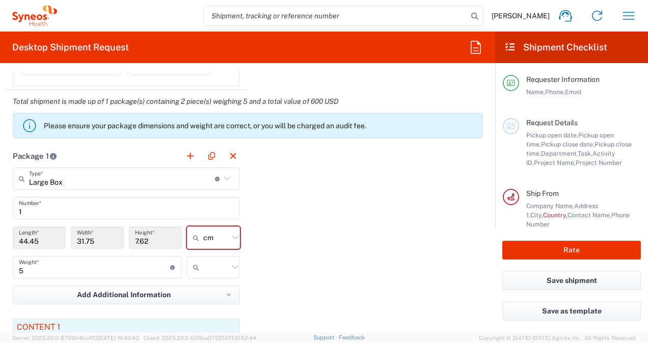
click at [272, 185] on div "Package 1 Large Box Type * Material used to package goods Medium Box Envelope L…" at bounding box center [247, 300] width 485 height 310
click at [186, 154] on button "button" at bounding box center [190, 156] width 14 height 14
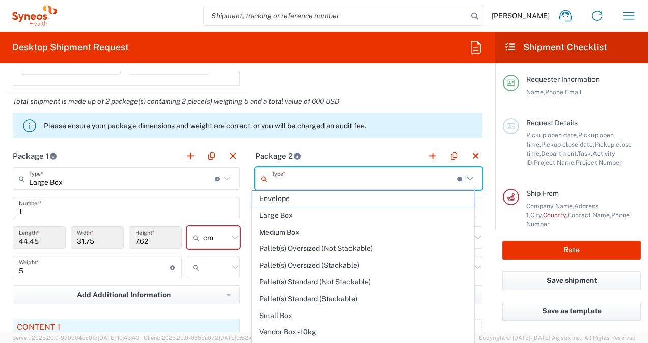
click at [279, 176] on input "text" at bounding box center [364, 179] width 186 height 18
click at [269, 214] on span "Large Box" at bounding box center [362, 216] width 221 height 16
type input "Large Box"
type input "17.5"
type input "12.5"
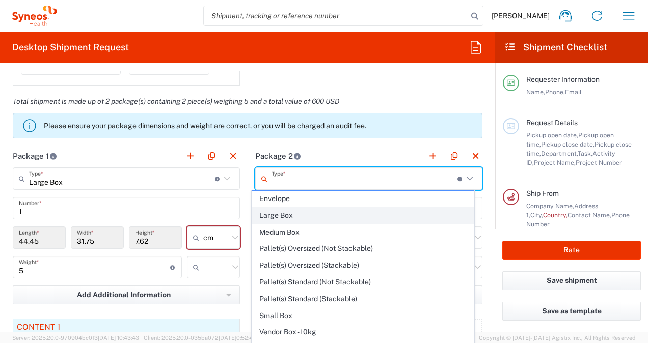
type input "3"
type input "in"
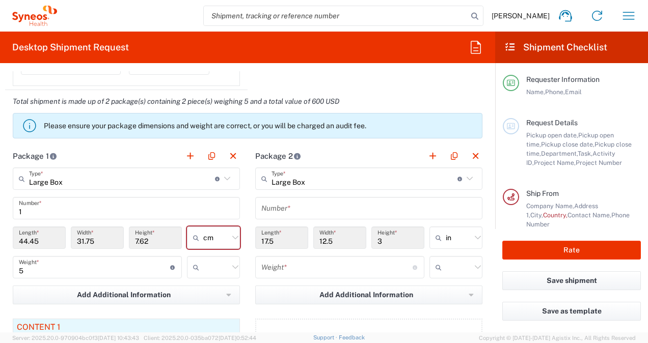
click at [269, 212] on input "text" at bounding box center [368, 209] width 215 height 18
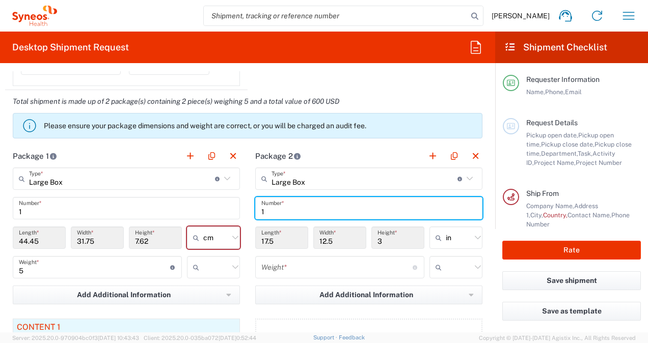
type input "1"
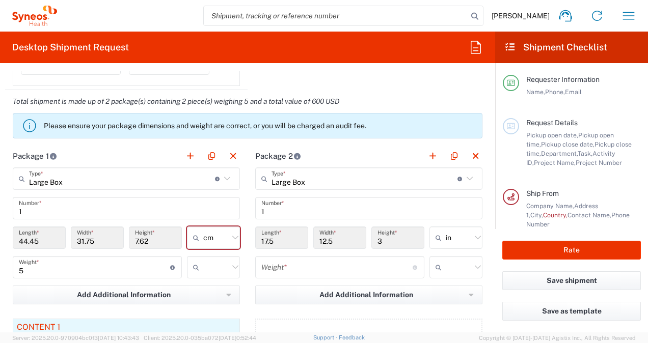
click at [271, 238] on input "17.5" at bounding box center [281, 238] width 41 height 18
click at [446, 233] on input "text" at bounding box center [458, 238] width 25 height 16
click at [436, 273] on span "cm" at bounding box center [449, 275] width 50 height 16
type input "44.45"
type input "31.75"
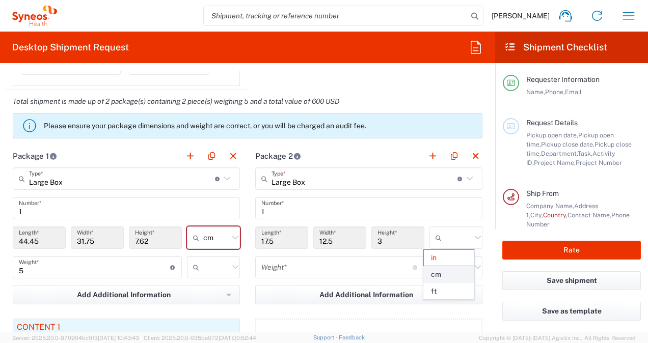
type input "7.62"
type input "cm"
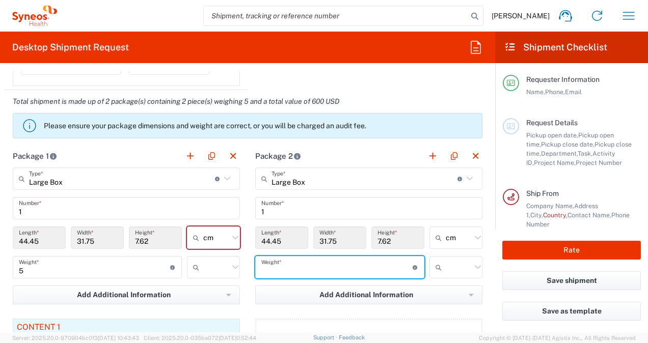
click at [326, 265] on input "number" at bounding box center [336, 268] width 151 height 18
type input "5"
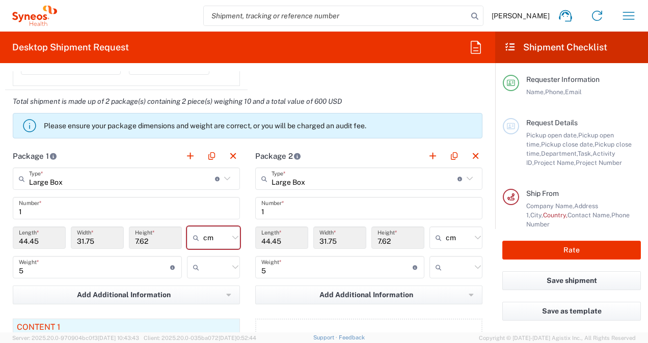
click at [229, 265] on icon at bounding box center [235, 267] width 13 height 13
click at [220, 288] on span "kgs" at bounding box center [210, 288] width 50 height 16
type input "kgs"
click at [475, 265] on icon at bounding box center [478, 267] width 6 height 4
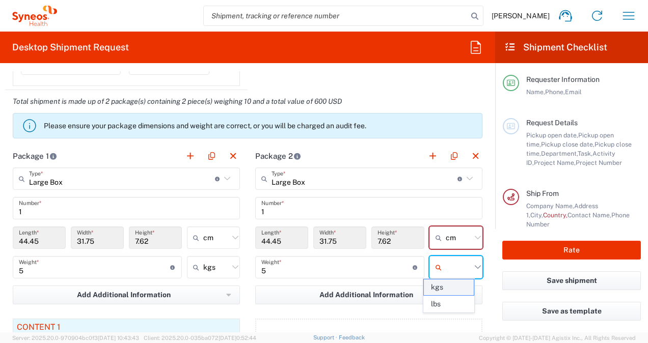
click at [449, 291] on span "kgs" at bounding box center [449, 288] width 50 height 16
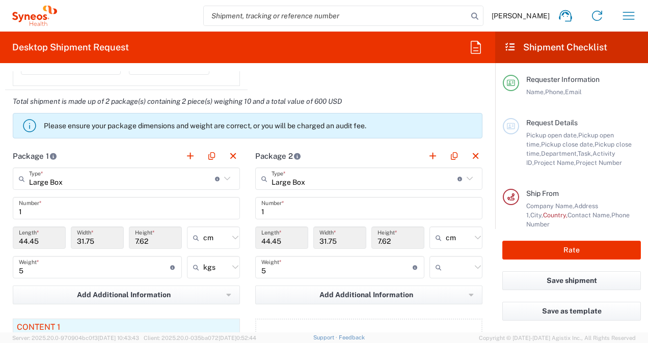
type input "kgs"
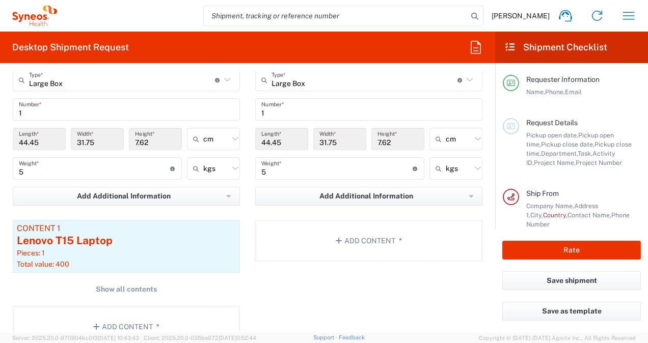
scroll to position [1003, 0]
click at [336, 236] on icon "button" at bounding box center [340, 239] width 9 height 7
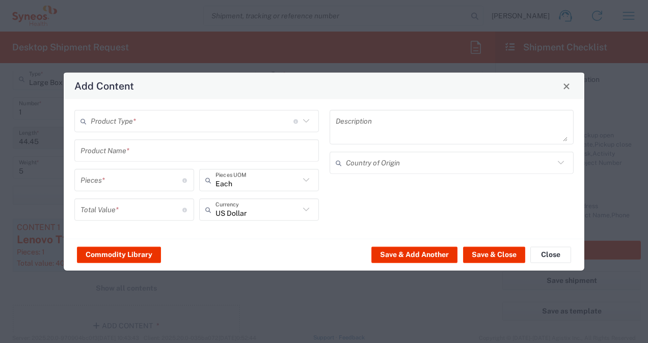
click at [233, 125] on input "text" at bounding box center [192, 121] width 203 height 18
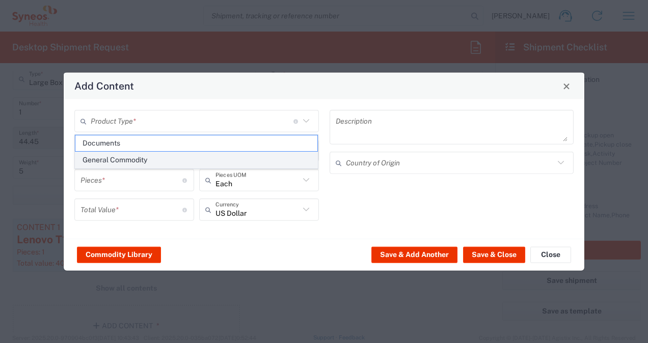
click at [230, 155] on span "General Commodity" at bounding box center [196, 160] width 242 height 16
type input "General Commodity"
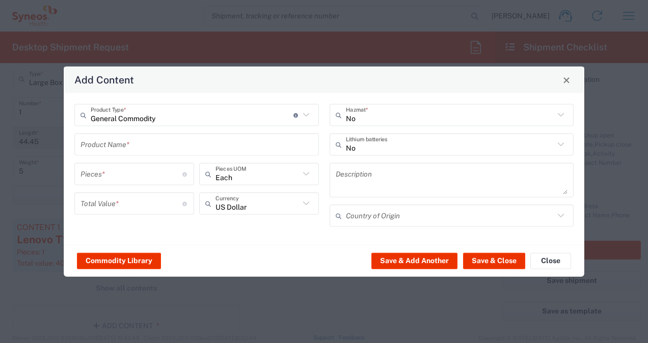
click at [208, 142] on input "text" at bounding box center [196, 144] width 232 height 18
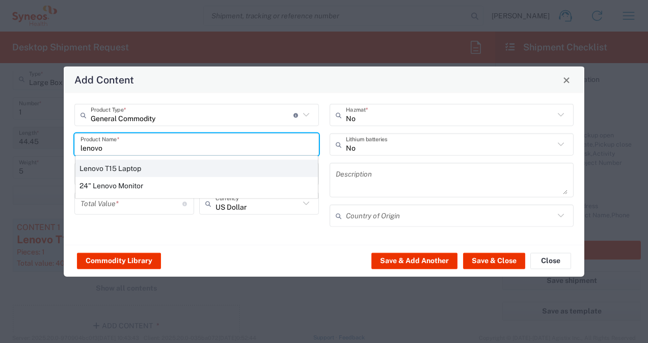
click at [201, 162] on div "Lenovo T15 Laptop" at bounding box center [196, 168] width 242 height 17
type input "Lenovo T15 Laptop"
type textarea "Lenovo T15 Laptop"
type input "[GEOGRAPHIC_DATA]"
type input "Yes"
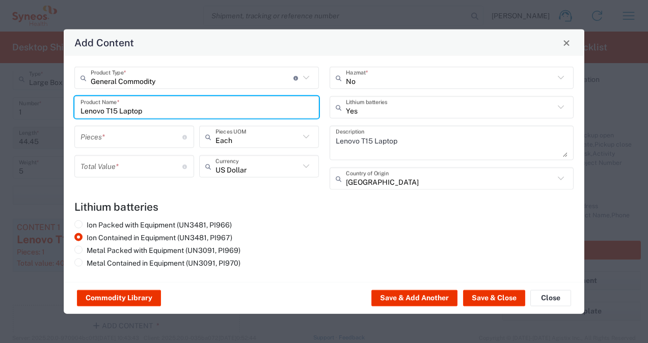
click at [157, 145] on input "number" at bounding box center [131, 137] width 102 height 18
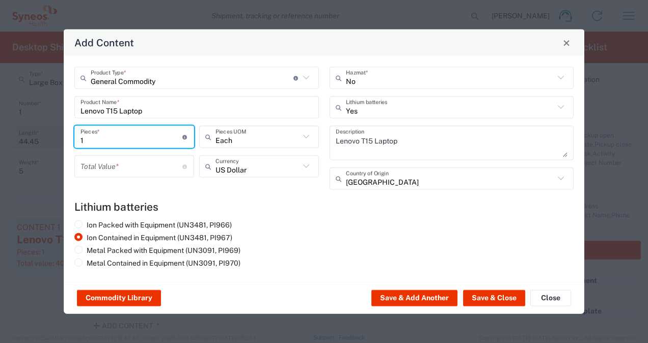
type input "1"
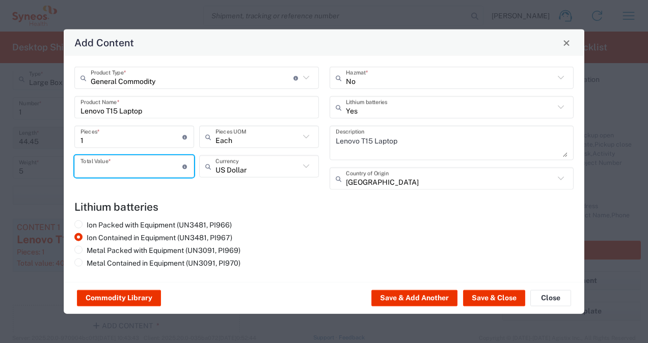
click at [164, 162] on input "number" at bounding box center [131, 166] width 102 height 18
type input "200"
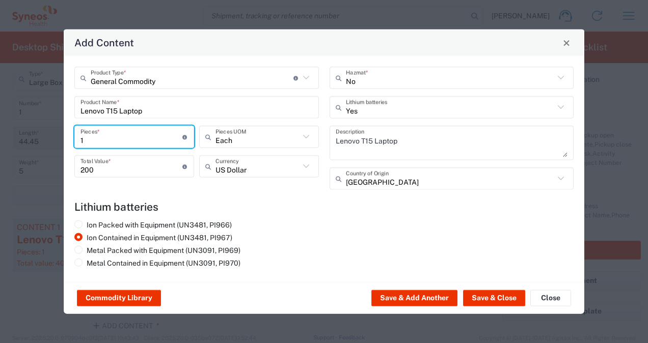
click at [162, 142] on input "1" at bounding box center [131, 137] width 102 height 18
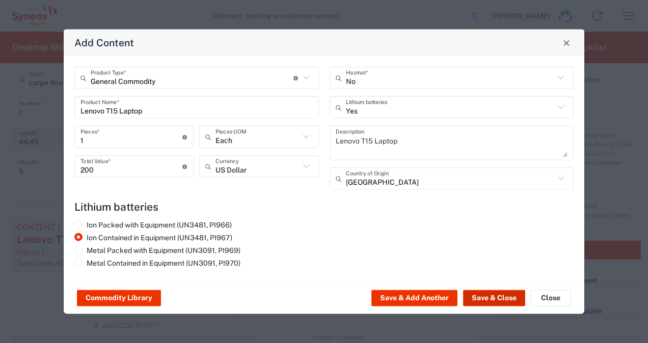
click at [482, 299] on button "Save & Close" at bounding box center [494, 298] width 62 height 16
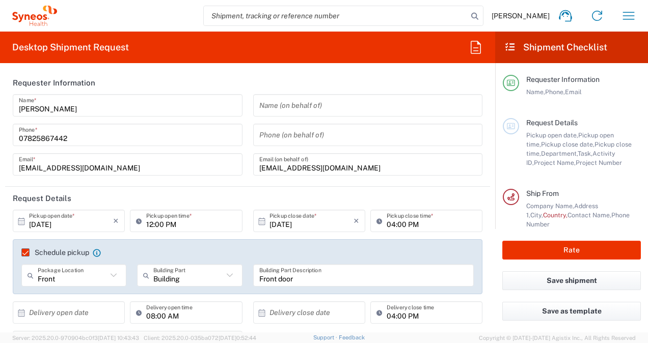
scroll to position [0, 0]
drag, startPoint x: 393, startPoint y: 95, endPoint x: 393, endPoint y: 125, distance: 30.6
click at [393, 125] on form "Requester Information [PERSON_NAME] Name * [PHONE_NUMBER] Phone * [EMAIL_ADDRES…" at bounding box center [247, 201] width 495 height 261
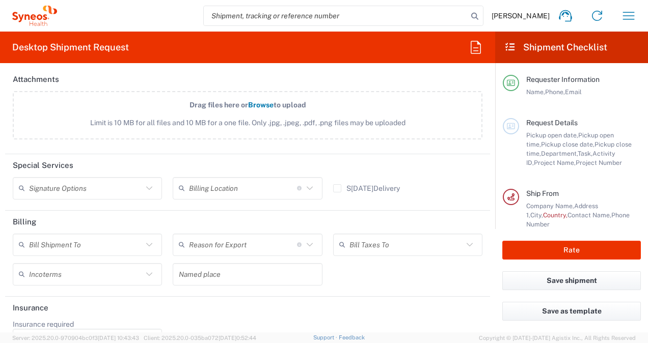
scroll to position [1357, 0]
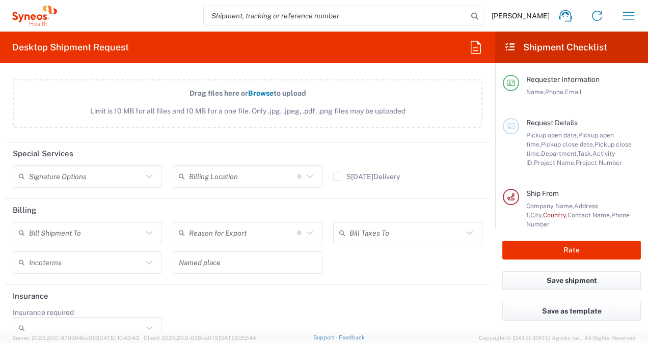
click at [335, 143] on header "Special Services" at bounding box center [247, 154] width 485 height 23
click at [313, 126] on div "Drag files here or Browse to upload Limit is 10 MB for all files and 10 MB for …" at bounding box center [248, 108] width 480 height 59
click at [310, 137] on agx-form-section "Attachments Drag files here or Browse to upload Limit is 10 MB for all files an…" at bounding box center [247, 100] width 485 height 86
click at [119, 175] on input "text" at bounding box center [86, 177] width 114 height 18
click at [158, 143] on header "Special Services" at bounding box center [247, 154] width 485 height 23
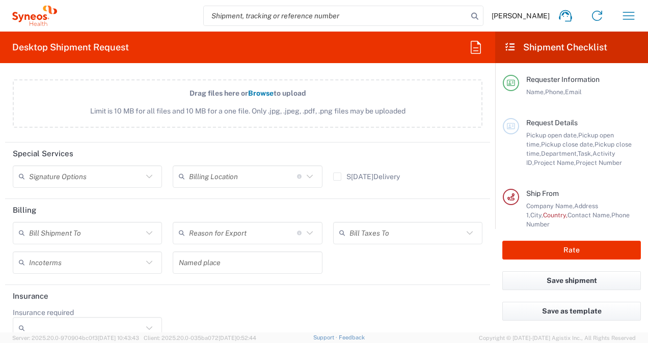
scroll to position [1371, 0]
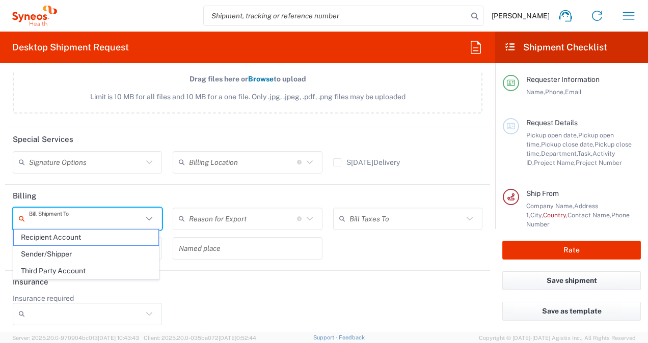
click at [118, 222] on input "text" at bounding box center [86, 219] width 114 height 18
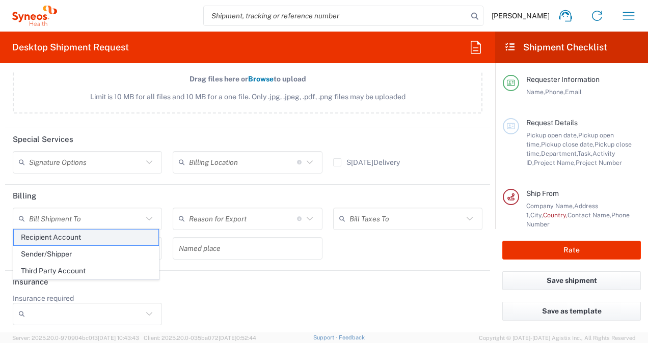
click at [108, 236] on span "Recipient Account" at bounding box center [86, 238] width 145 height 16
type input "Recipient Account"
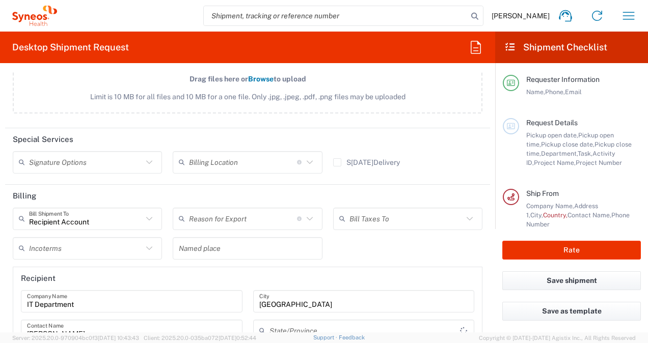
type input "[GEOGRAPHIC_DATA]"
click at [190, 215] on input "text" at bounding box center [243, 219] width 108 height 18
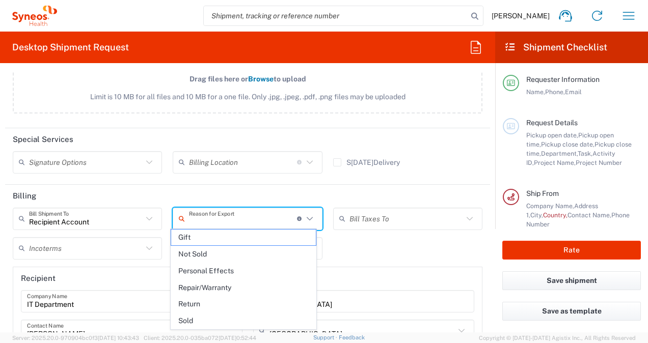
click at [190, 215] on input "text" at bounding box center [243, 219] width 108 height 18
click at [154, 192] on header "Billing" at bounding box center [247, 196] width 485 height 23
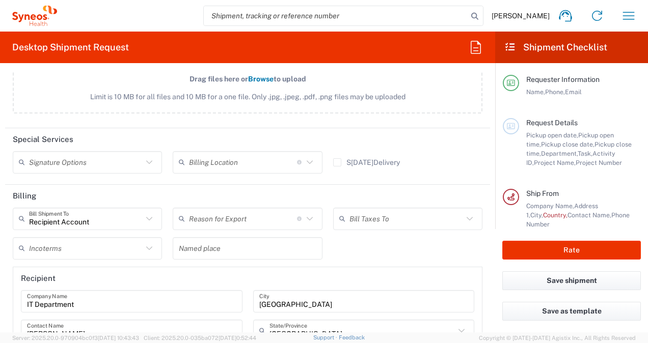
click at [356, 214] on input "text" at bounding box center [406, 219] width 114 height 18
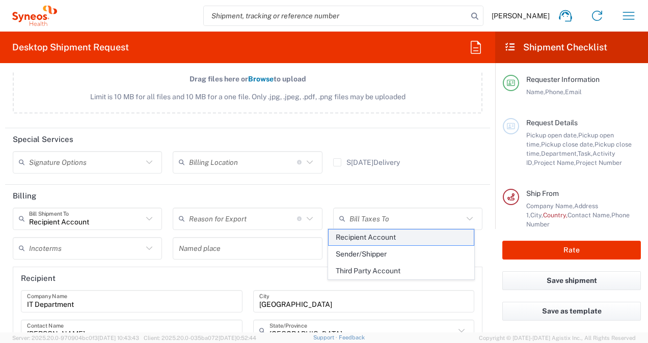
click at [356, 237] on span "Recipient Account" at bounding box center [400, 238] width 145 height 16
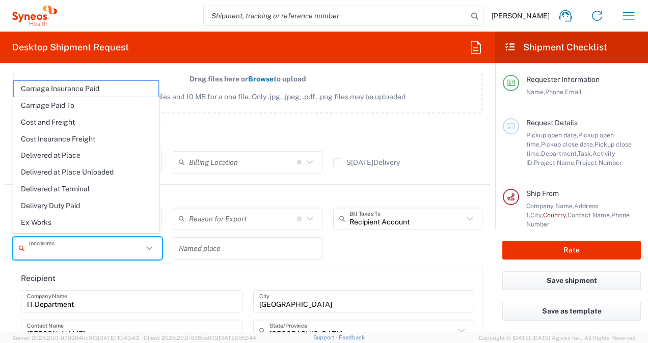
click at [102, 250] on input "text" at bounding box center [86, 248] width 114 height 18
click at [145, 245] on icon at bounding box center [149, 248] width 13 height 13
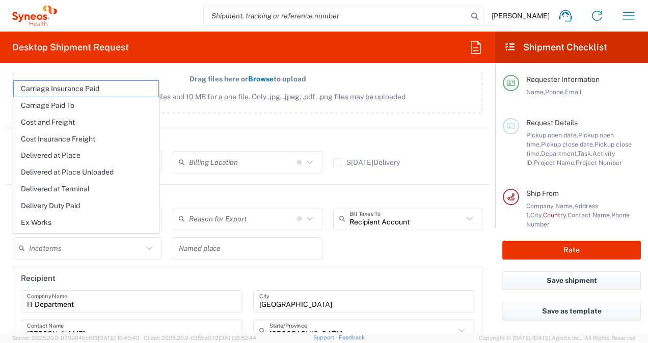
click at [340, 244] on div "Recipient Account Bill Shipment To Recipient Account Sender/Shipper Third Party…" at bounding box center [248, 325] width 480 height 234
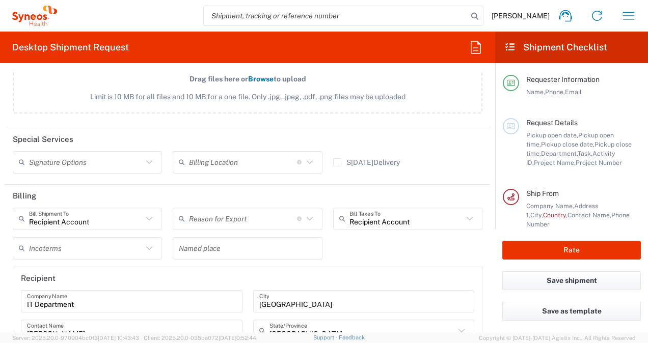
click at [463, 219] on icon at bounding box center [469, 218] width 13 height 13
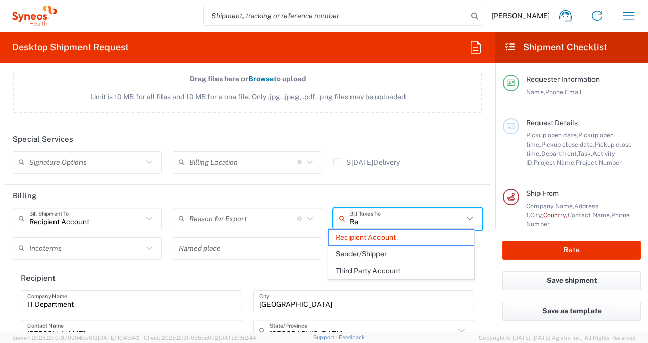
type input "R"
click at [335, 214] on div "Bill Taxes To" at bounding box center [407, 219] width 149 height 22
click at [318, 193] on header "Billing" at bounding box center [247, 196] width 485 height 23
type input "Recipient Account"
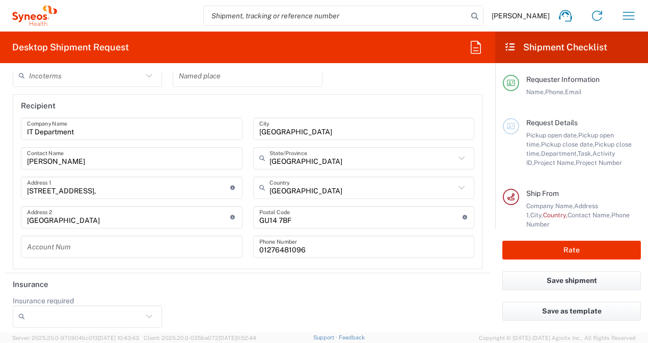
scroll to position [1545, 0]
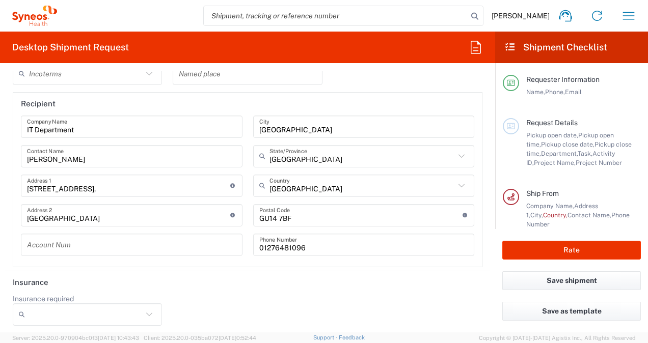
click at [147, 308] on icon at bounding box center [149, 314] width 13 height 13
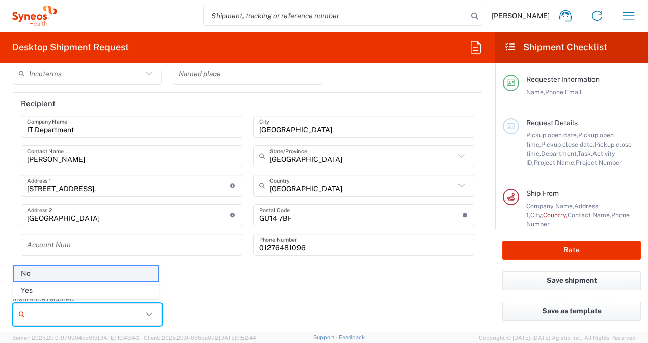
click at [128, 278] on span "No" at bounding box center [86, 274] width 145 height 16
type input "No"
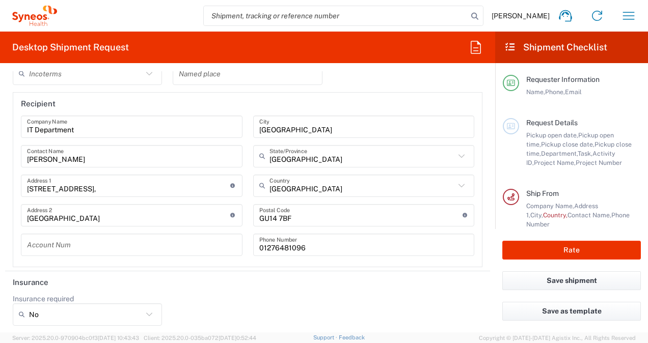
click at [221, 288] on header "Insurance" at bounding box center [247, 282] width 485 height 23
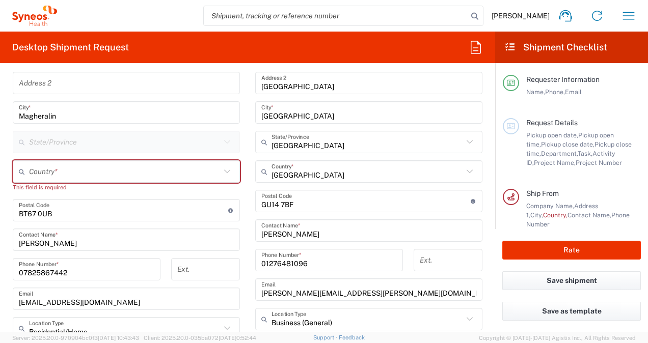
scroll to position [504, 0]
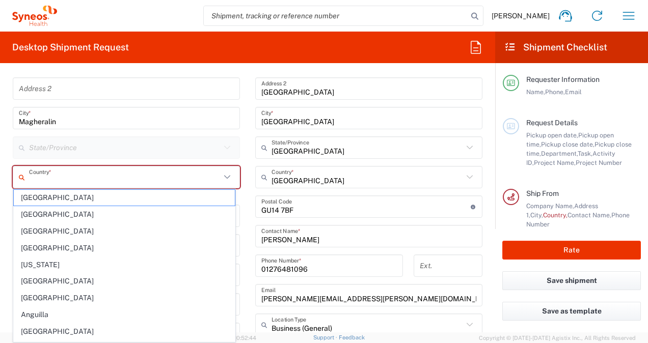
click at [184, 178] on input "text" at bounding box center [124, 178] width 191 height 18
type input "[GEOGRAPHIC_DATA]"
click at [5, 157] on main "Location [PERSON_NAME] LLC-[GEOGRAPHIC_DATA] [GEOGRAPHIC_DATA] [GEOGRAPHIC_DATA…" at bounding box center [126, 237] width 242 height 496
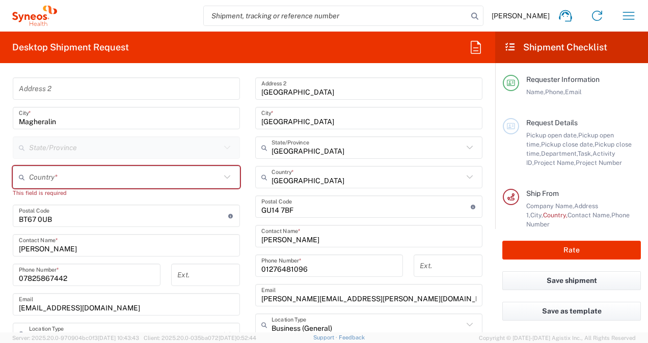
click at [226, 176] on icon at bounding box center [226, 177] width 13 height 13
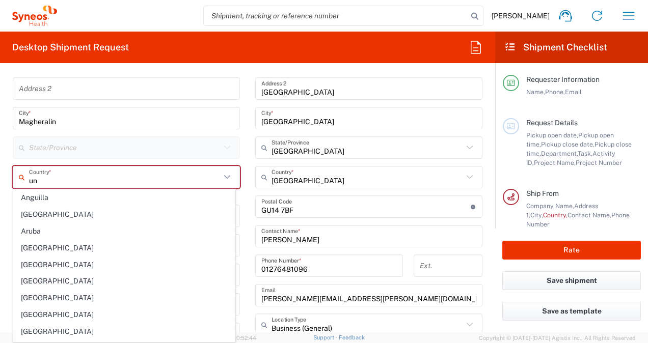
type input "uni"
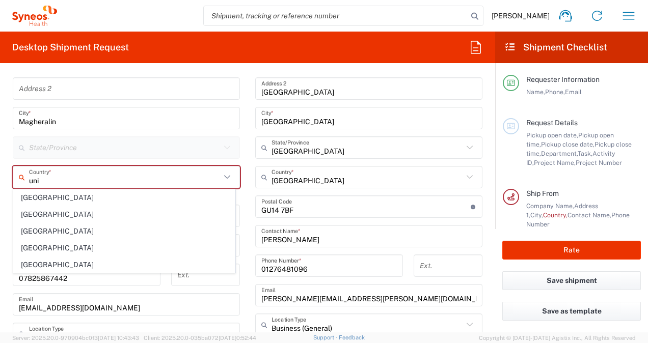
click at [44, 180] on input "uni" at bounding box center [124, 178] width 191 height 18
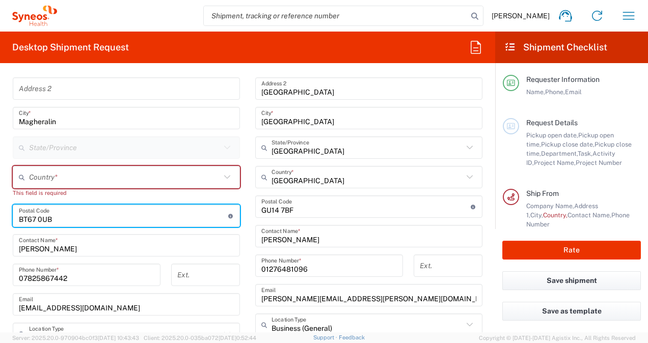
click at [84, 180] on input "text" at bounding box center [124, 178] width 191 height 18
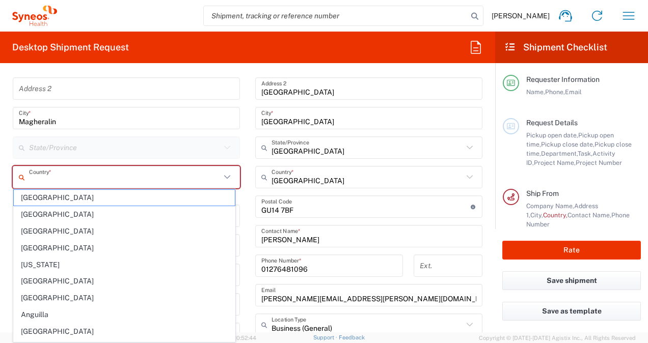
type input "[GEOGRAPHIC_DATA]"
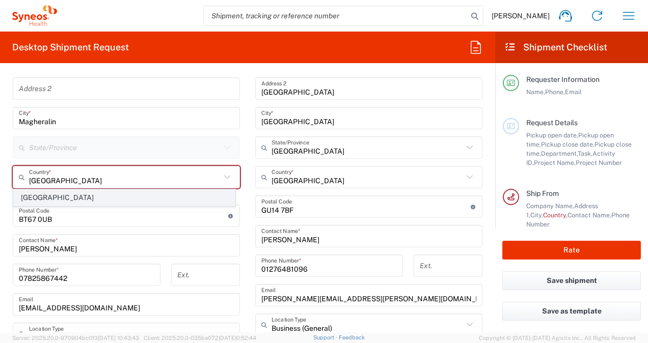
click at [58, 197] on span "[GEOGRAPHIC_DATA]" at bounding box center [124, 198] width 221 height 16
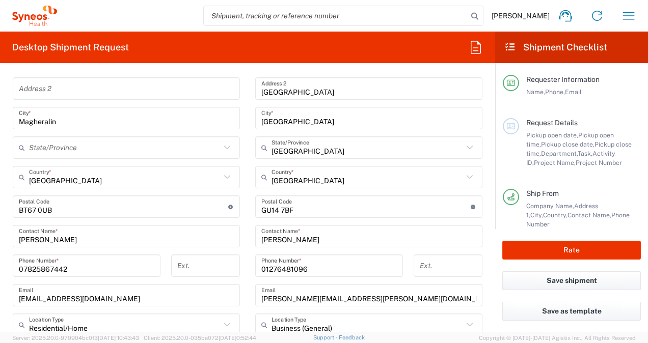
click at [4, 187] on form "Requester Information [PERSON_NAME] Name * [PHONE_NUMBER] Phone * [EMAIL_ADDRES…" at bounding box center [247, 201] width 495 height 261
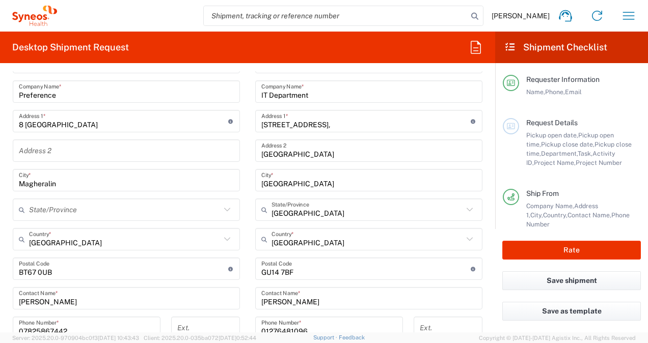
scroll to position [445, 0]
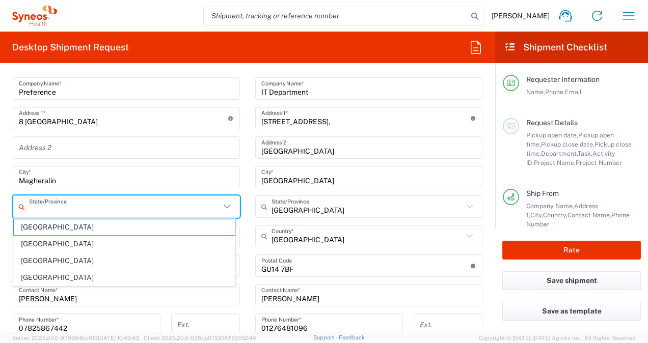
click at [34, 209] on input "text" at bounding box center [124, 207] width 191 height 18
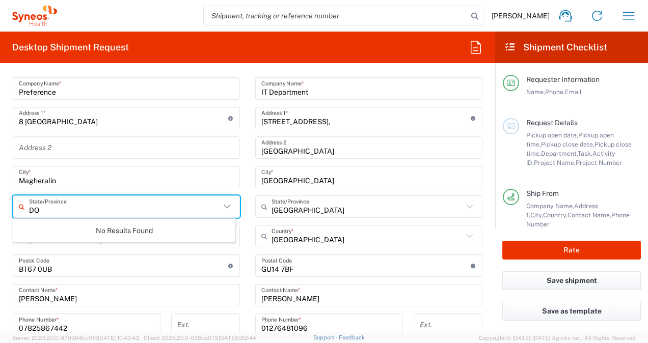
type input "D"
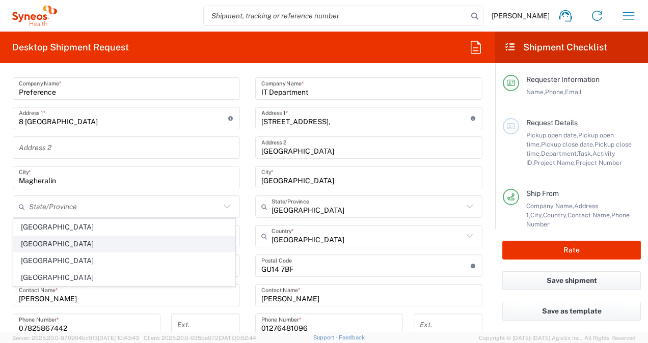
click at [36, 241] on span "[GEOGRAPHIC_DATA]" at bounding box center [124, 244] width 221 height 16
type input "[GEOGRAPHIC_DATA]"
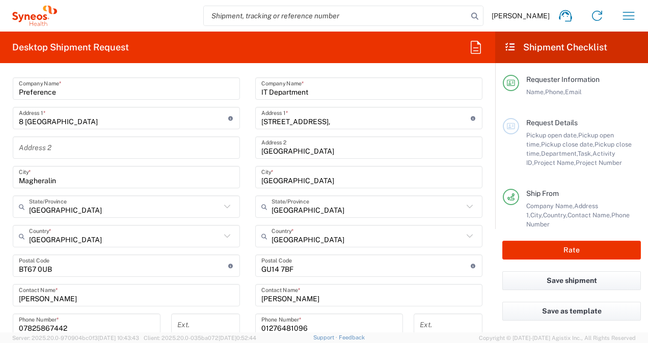
click at [3, 214] on form "Requester Information [PERSON_NAME] Name * [PHONE_NUMBER] Phone * [EMAIL_ADDRES…" at bounding box center [247, 201] width 495 height 261
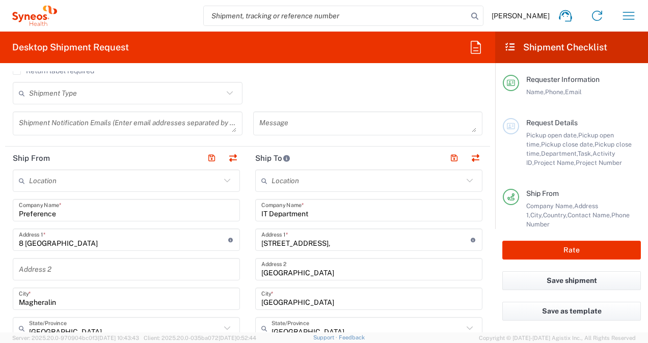
scroll to position [324, 0]
click at [191, 213] on input "Preference" at bounding box center [126, 210] width 215 height 18
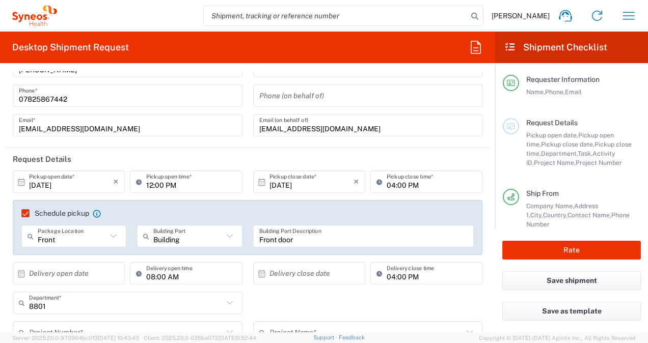
scroll to position [39, 0]
click at [40, 185] on input "[DATE]" at bounding box center [71, 183] width 84 height 18
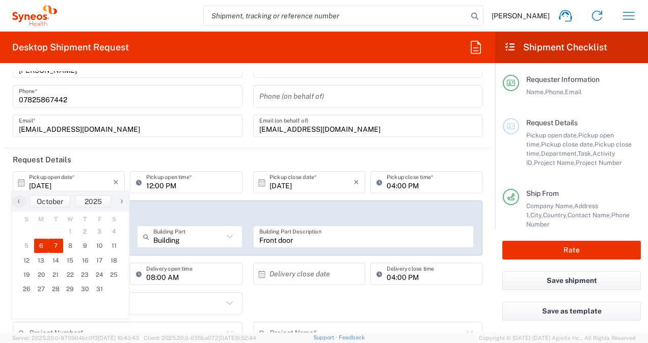
click at [57, 241] on span "7" at bounding box center [55, 246] width 15 height 14
type input "[DATE]"
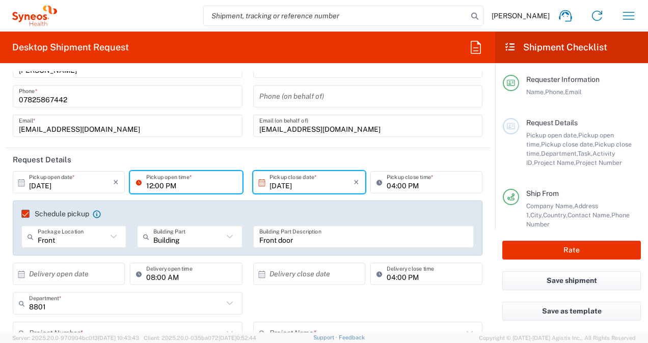
click at [159, 183] on input "12:00 PM" at bounding box center [191, 183] width 90 height 18
click at [159, 175] on input "12:00 PM" at bounding box center [191, 183] width 90 height 18
click at [181, 184] on input "12:00 PM" at bounding box center [191, 183] width 90 height 18
type input "1"
click at [214, 174] on input "09:00 AM" at bounding box center [191, 183] width 90 height 18
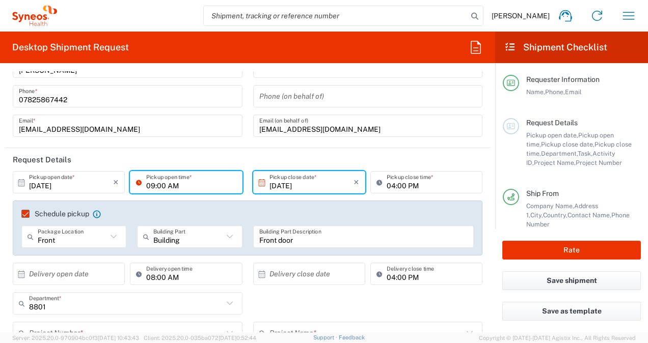
type input "09:00 AM"
click at [227, 163] on header "Request Details" at bounding box center [247, 159] width 485 height 23
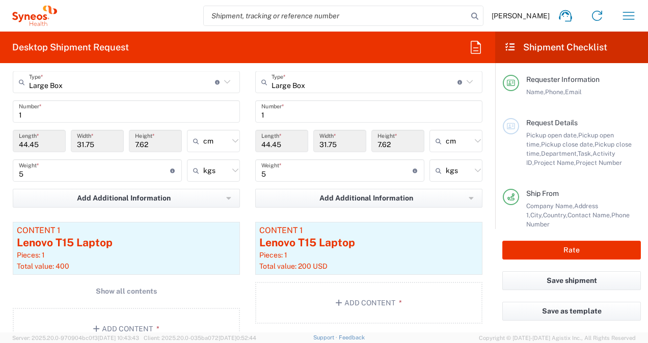
scroll to position [990, 0]
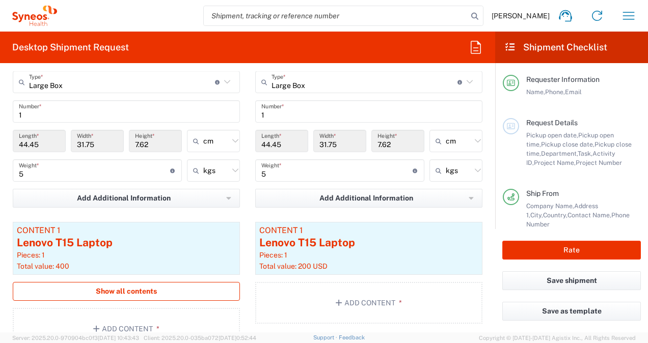
click at [146, 289] on span "Show all contents" at bounding box center [126, 292] width 61 height 10
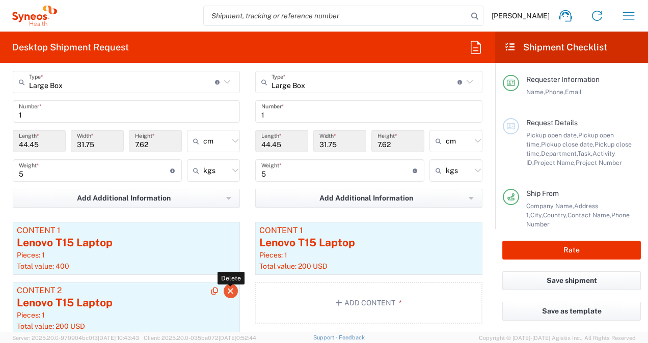
click at [229, 288] on icon "button" at bounding box center [230, 291] width 9 height 7
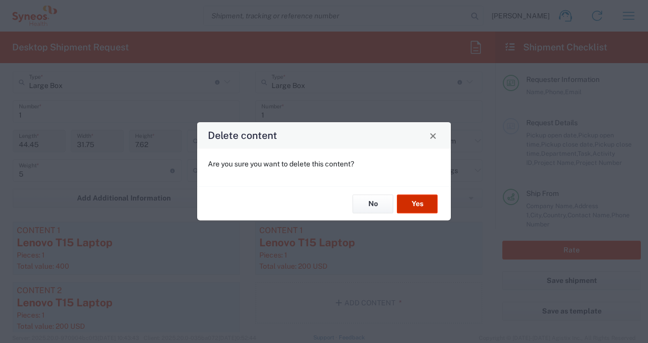
click at [418, 206] on button "Yes" at bounding box center [417, 204] width 41 height 19
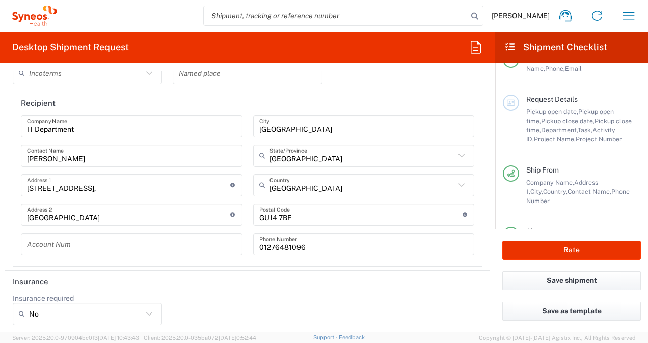
scroll to position [22, 0]
click at [570, 280] on button "Save shipment" at bounding box center [571, 280] width 139 height 19
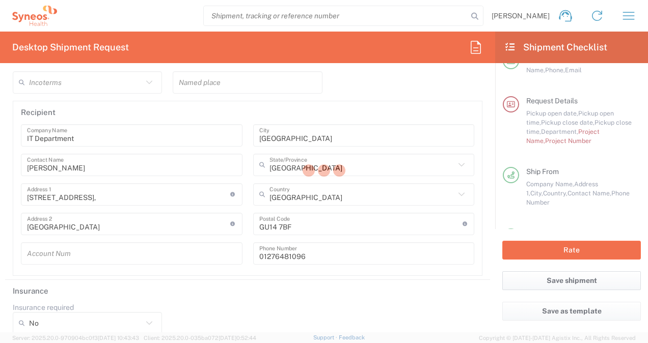
scroll to position [1520, 0]
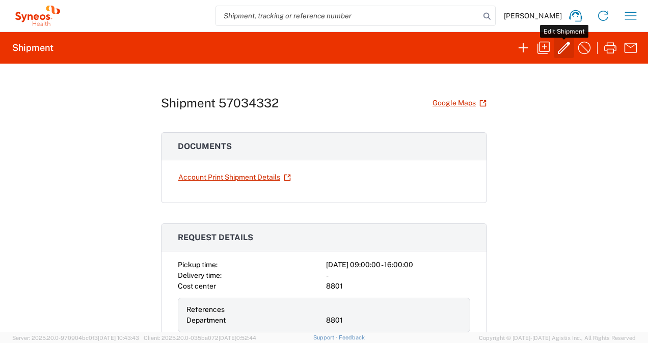
click at [563, 49] on icon "button" at bounding box center [564, 48] width 12 height 12
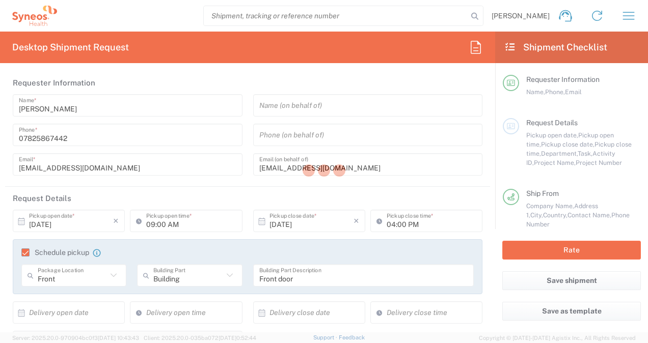
type input "8801"
type input "[GEOGRAPHIC_DATA]"
type input "Large Box"
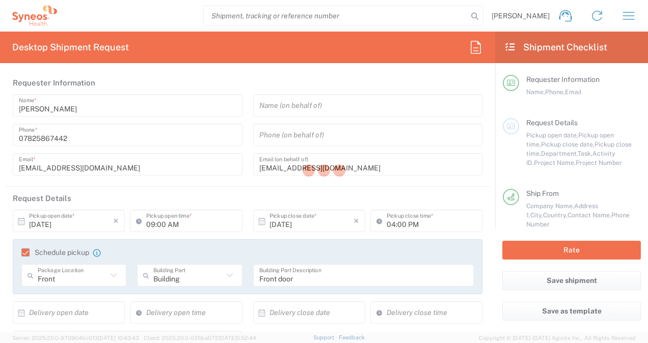
type input "[GEOGRAPHIC_DATA]"
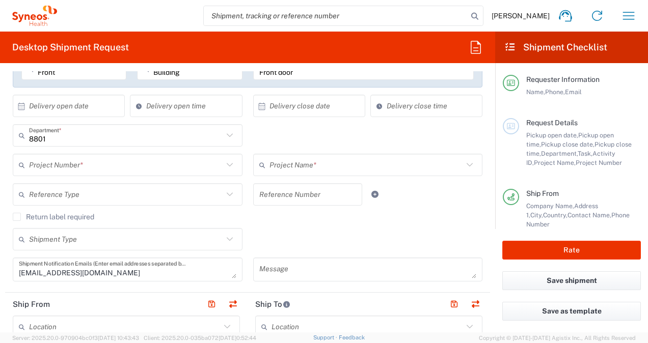
scroll to position [208, 0]
click at [228, 162] on icon at bounding box center [229, 164] width 6 height 4
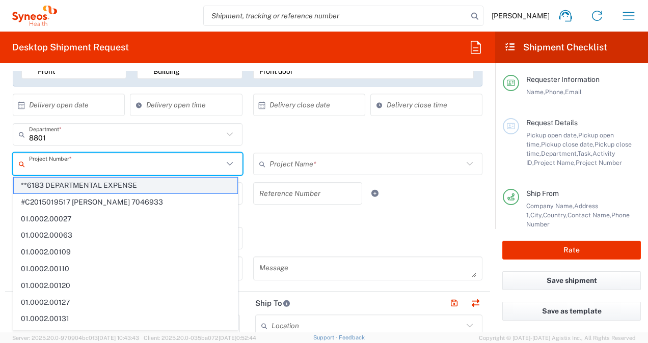
click at [190, 185] on span "**6183 DEPARTMENTAL EXPENSE" at bounding box center [126, 186] width 224 height 16
type input "**6183 DEPARTMENTAL EXPENSE"
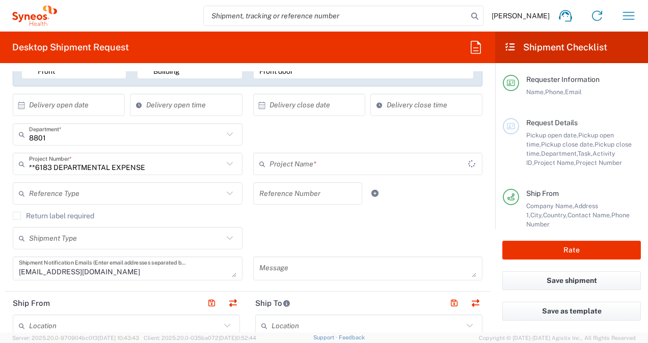
type input "6183"
click at [225, 163] on icon at bounding box center [229, 163] width 13 height 13
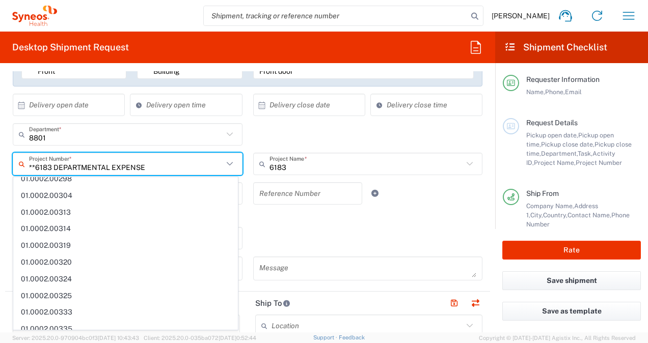
scroll to position [665, 0]
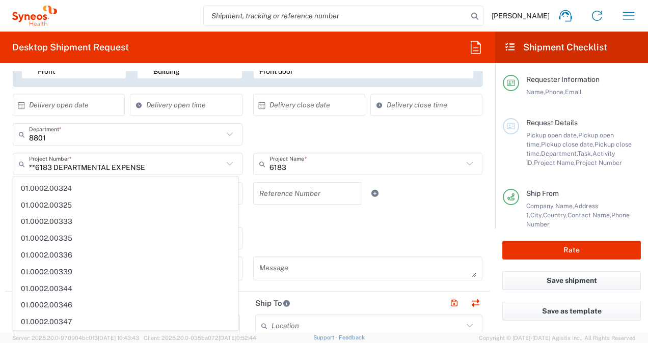
click at [223, 164] on icon at bounding box center [229, 163] width 13 height 13
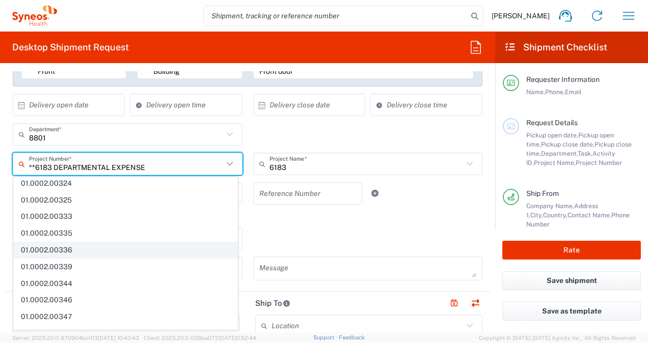
scroll to position [670, 0]
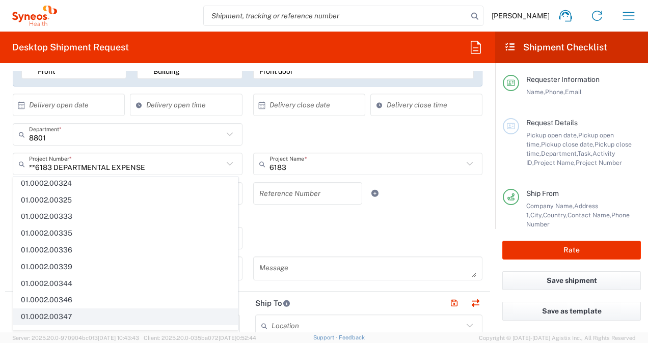
click at [103, 309] on span "01.0002.00347" at bounding box center [126, 317] width 224 height 16
type input "01.0002.00347"
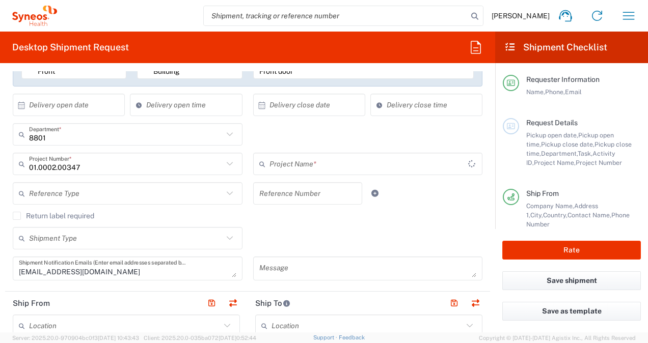
type input "CQ Non-billable"
click at [536, 279] on button "Save shipment" at bounding box center [571, 280] width 139 height 19
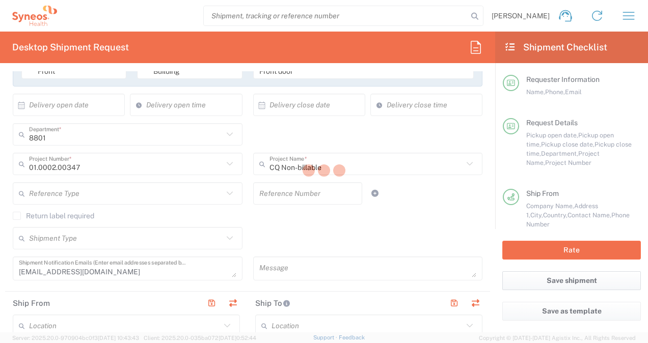
type input "01.0002.00347"
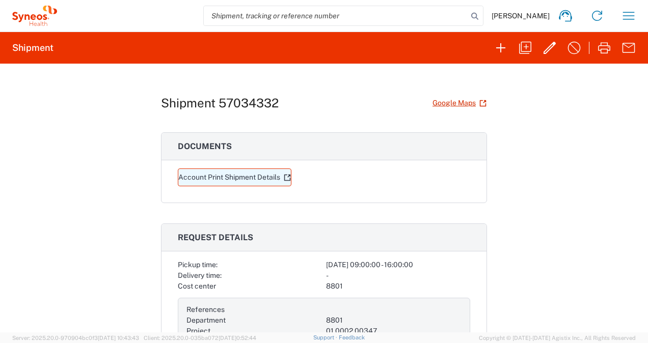
click at [253, 175] on link "Account Print Shipment Details" at bounding box center [235, 178] width 114 height 18
